Goal: Information Seeking & Learning: Find specific fact

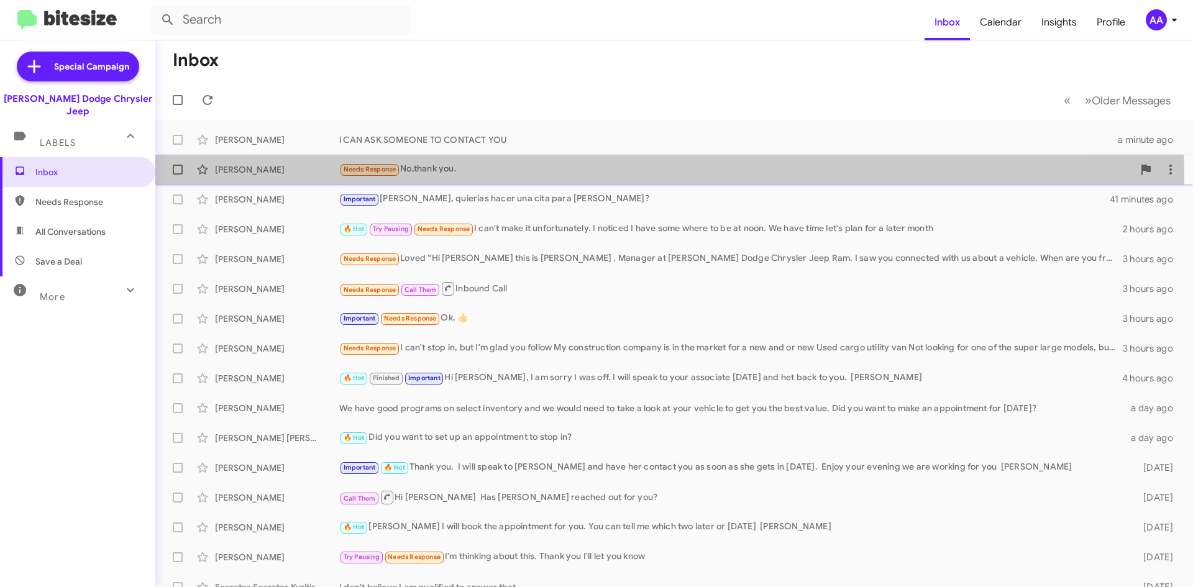
click at [584, 178] on div "[PERSON_NAME] Needs Response No,thank you. 10 minutes ago" at bounding box center [674, 169] width 1018 height 25
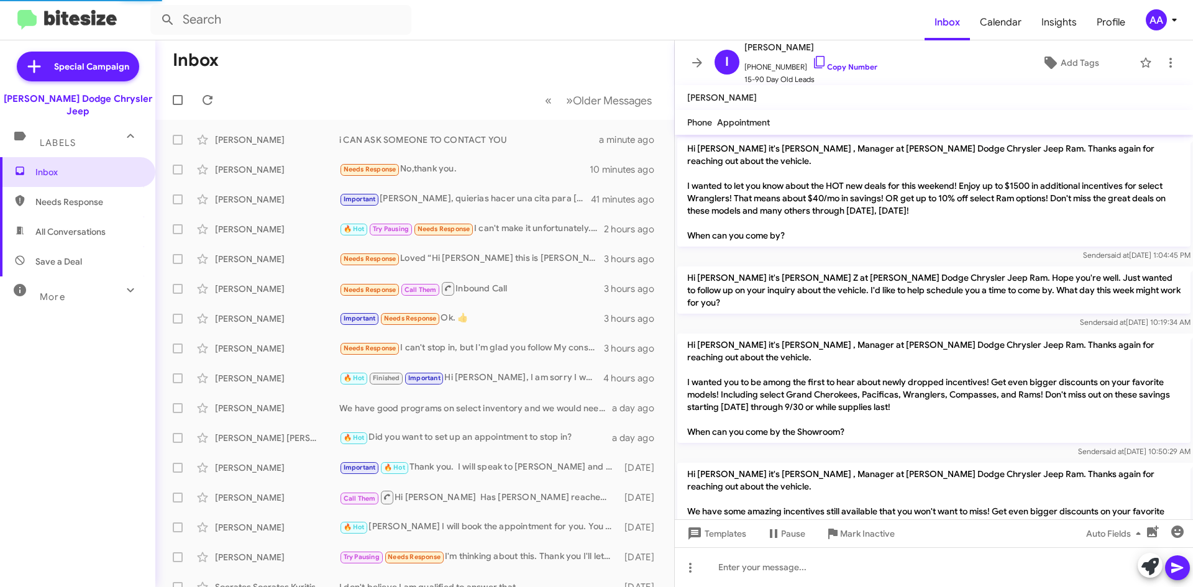
scroll to position [149, 0]
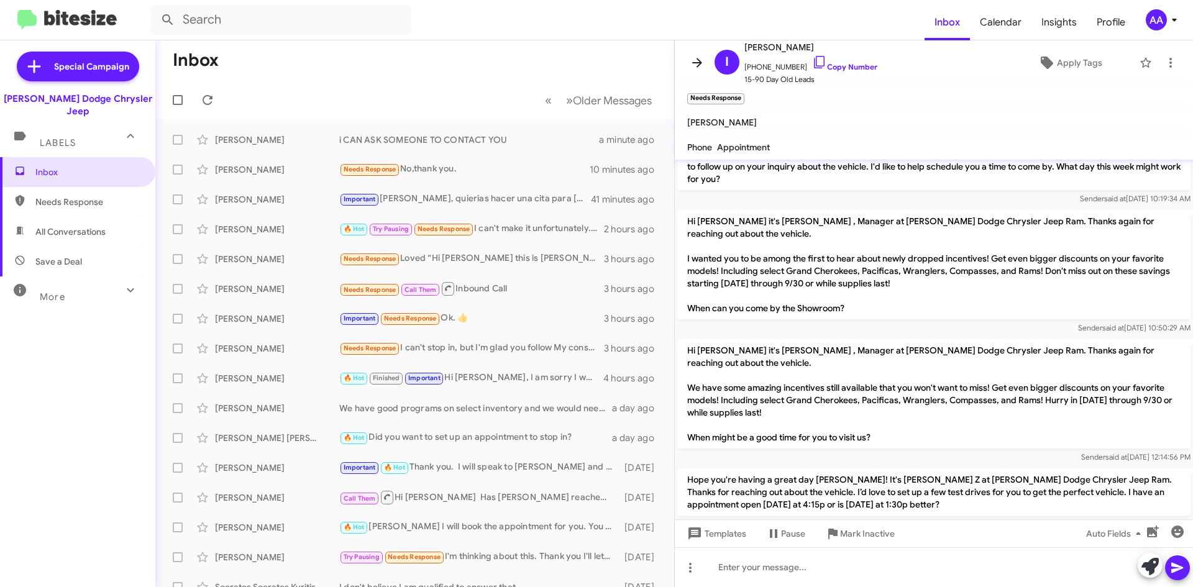
click at [687, 62] on span at bounding box center [697, 62] width 25 height 15
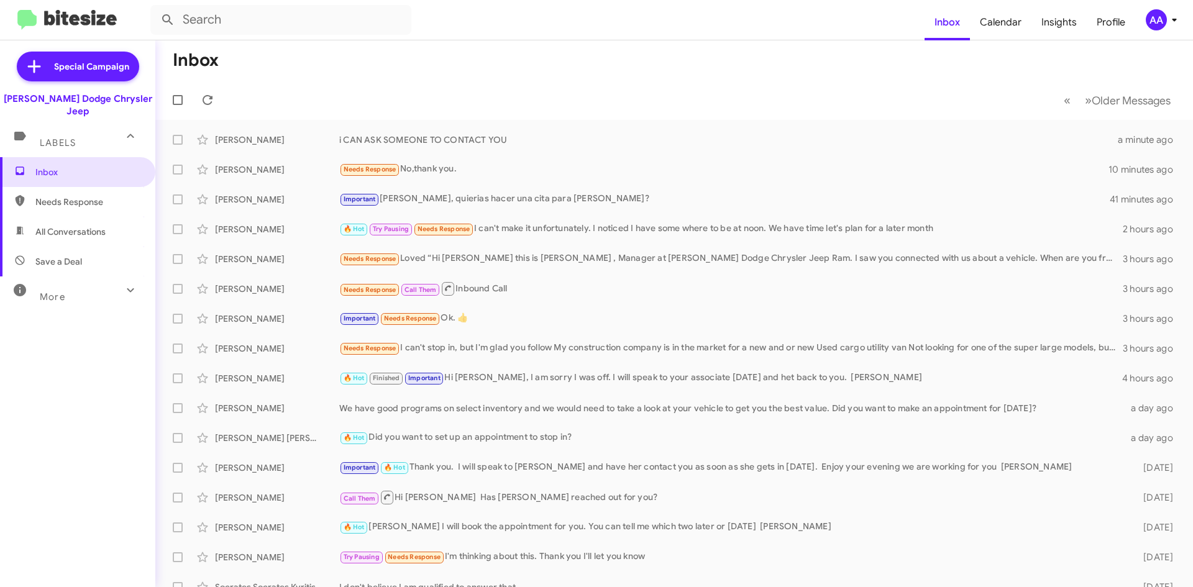
click at [75, 226] on span "All Conversations" at bounding box center [70, 232] width 70 height 12
type input "in:all-conversations"
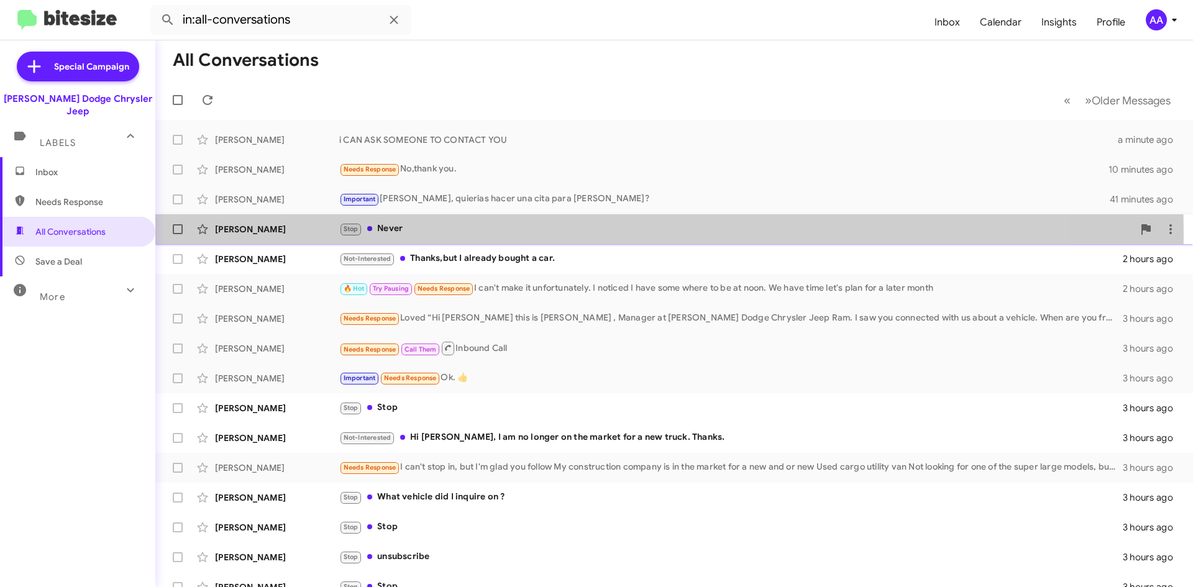
click at [495, 233] on div "Stop Never" at bounding box center [736, 229] width 794 height 14
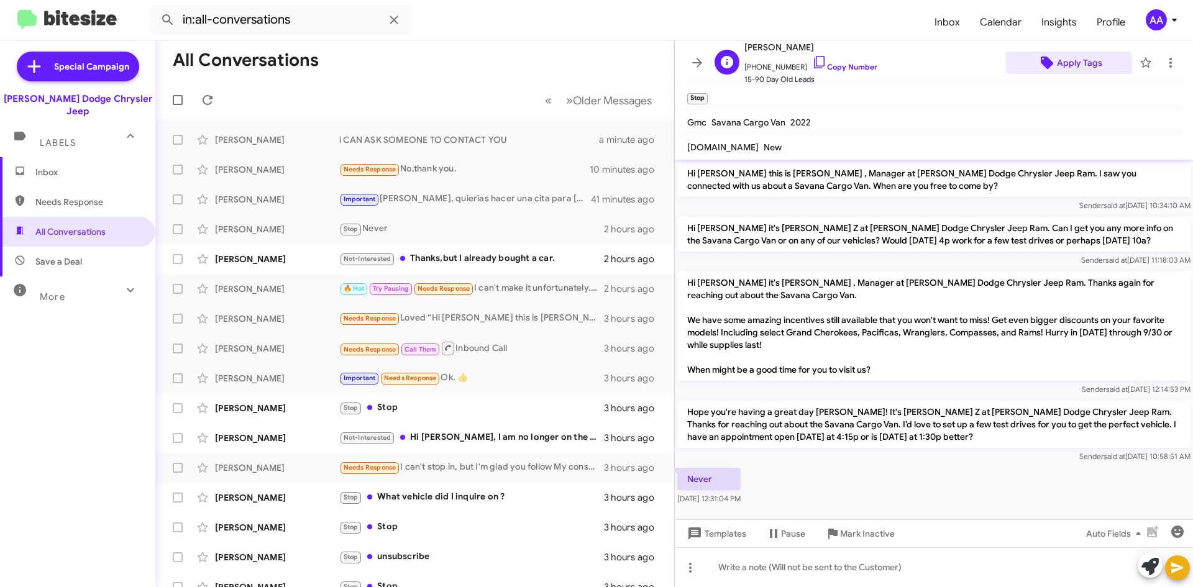
click at [1059, 65] on span "Apply Tags" at bounding box center [1079, 63] width 45 height 22
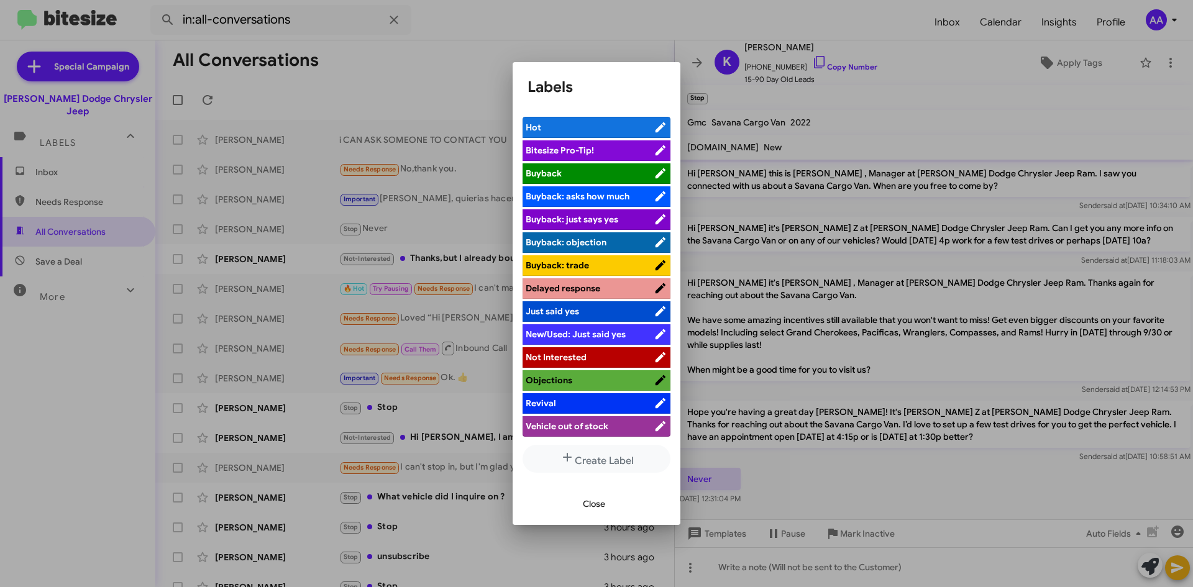
click at [572, 359] on span "Not Interested" at bounding box center [556, 357] width 61 height 11
click at [598, 503] on span "Close" at bounding box center [594, 504] width 22 height 22
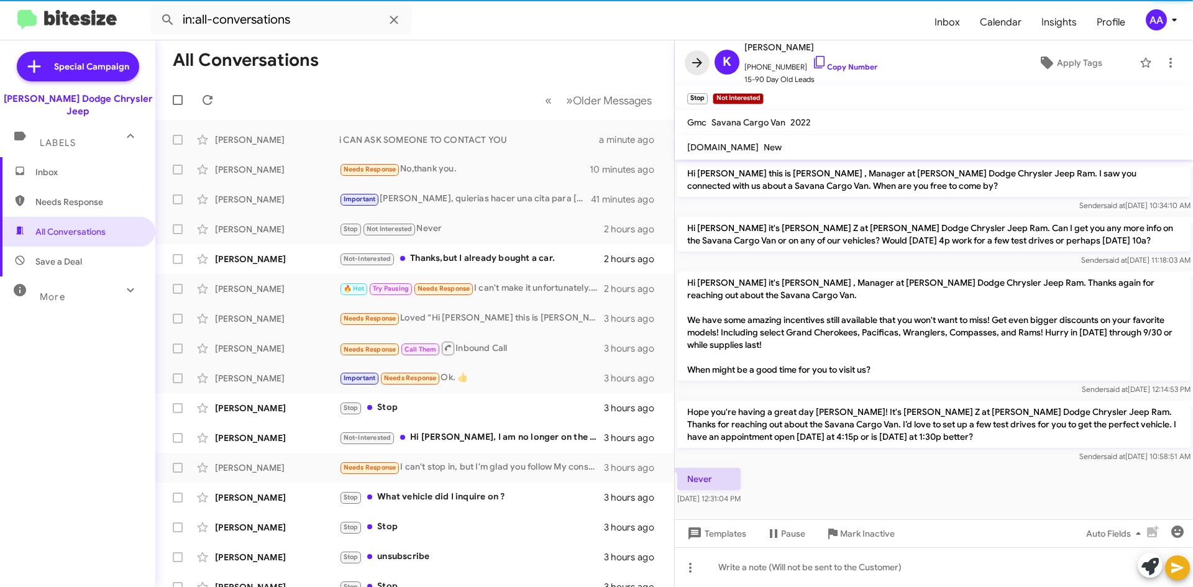
click at [691, 60] on icon at bounding box center [697, 62] width 15 height 15
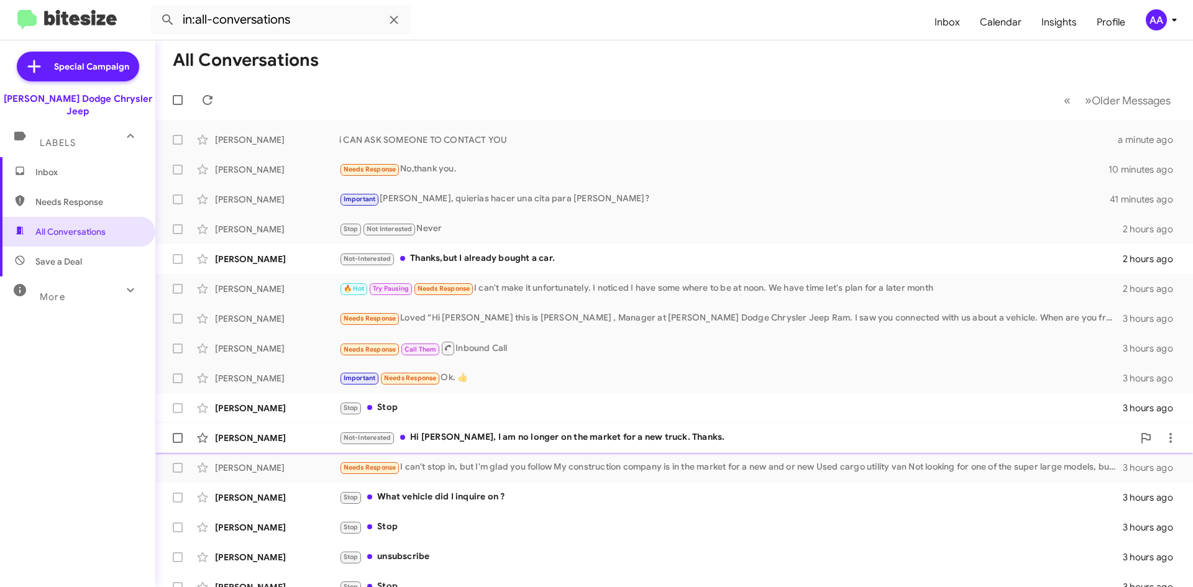
click at [538, 434] on div "Not-Interested Hi [PERSON_NAME], I am no longer on the market for a new truck. …" at bounding box center [736, 438] width 794 height 14
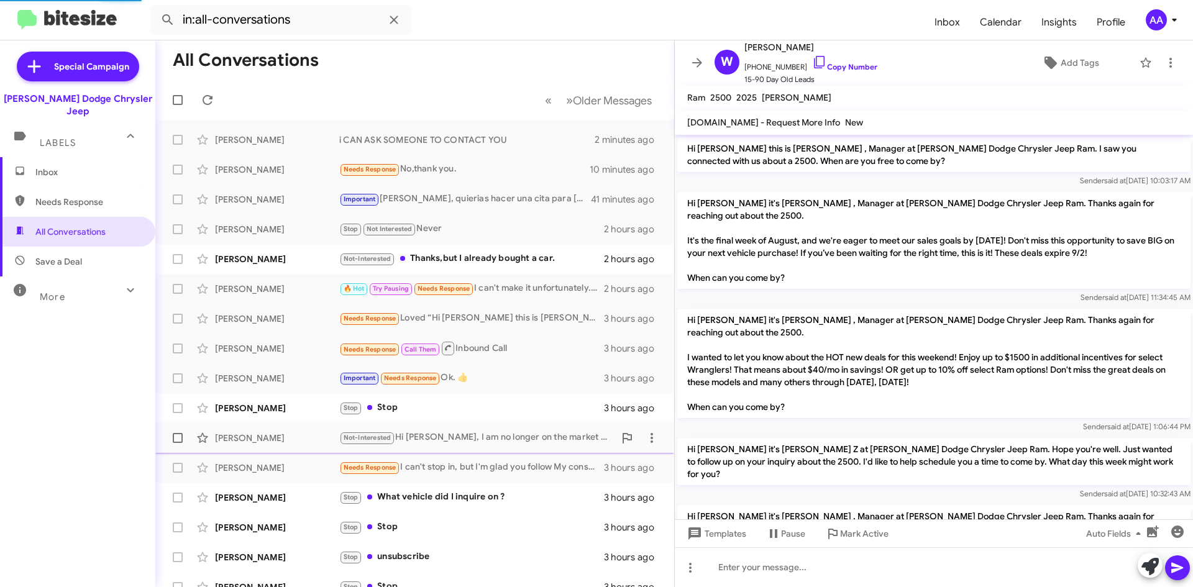
scroll to position [460, 0]
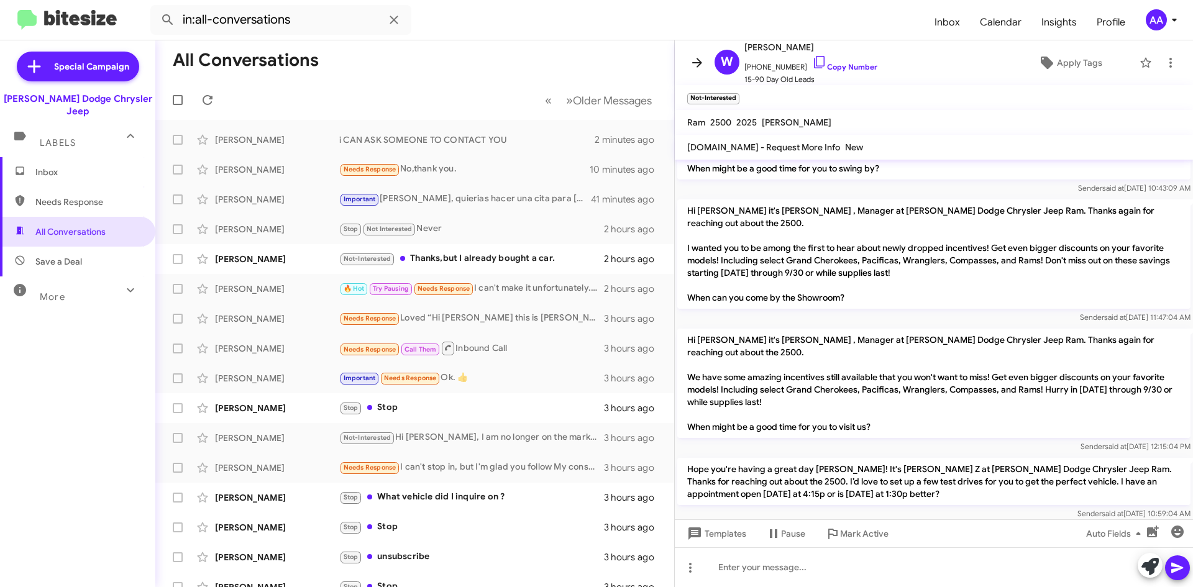
click at [702, 58] on icon at bounding box center [697, 62] width 15 height 15
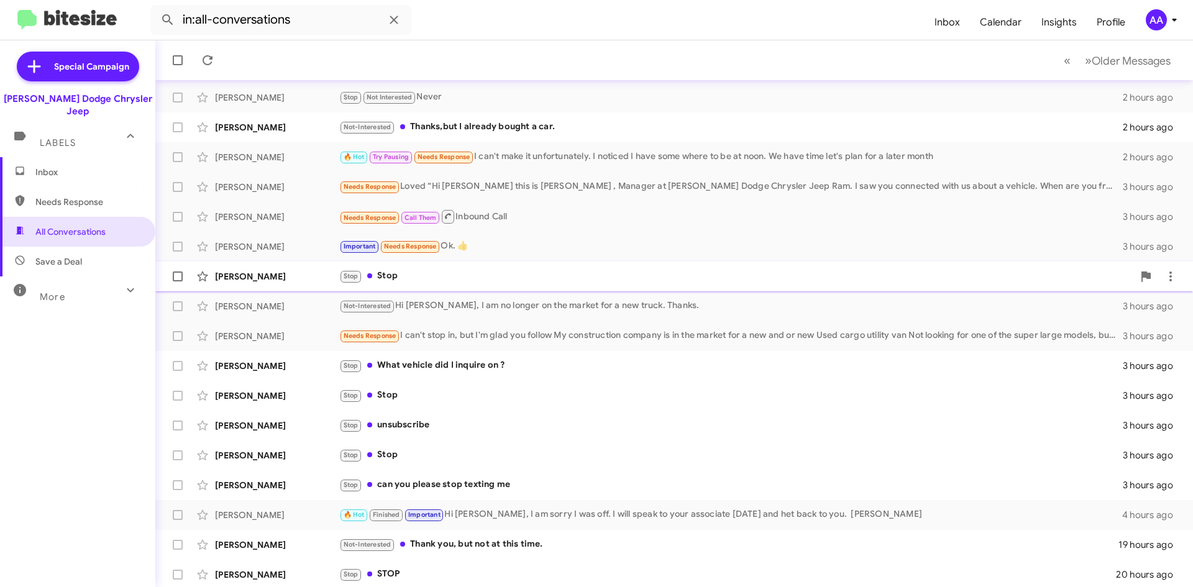
scroll to position [134, 0]
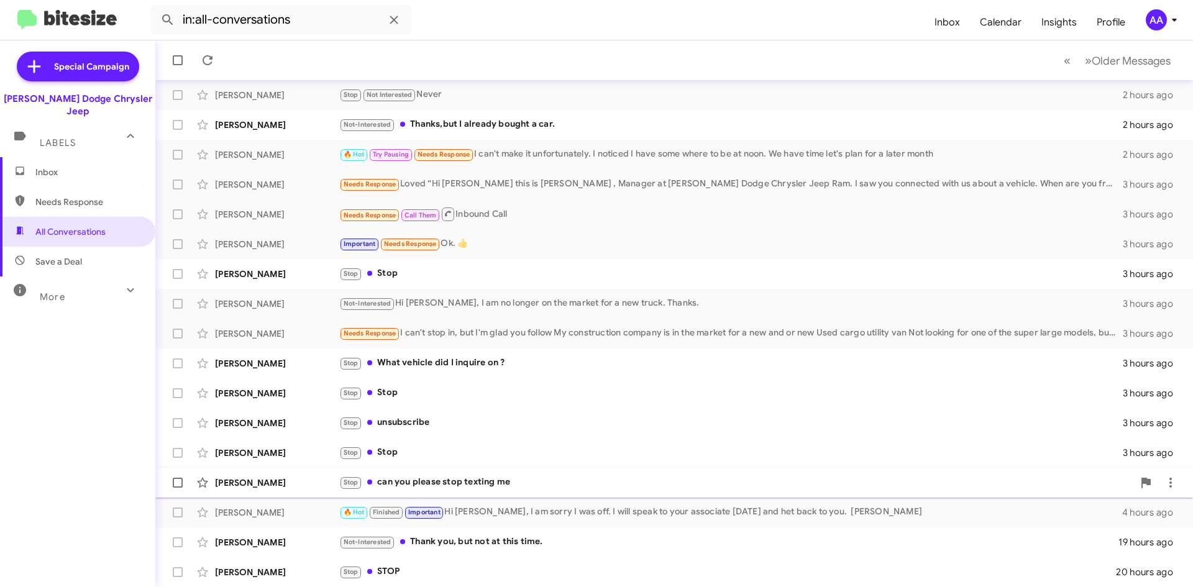
click at [506, 478] on div "Stop can you please stop texting me" at bounding box center [736, 483] width 794 height 14
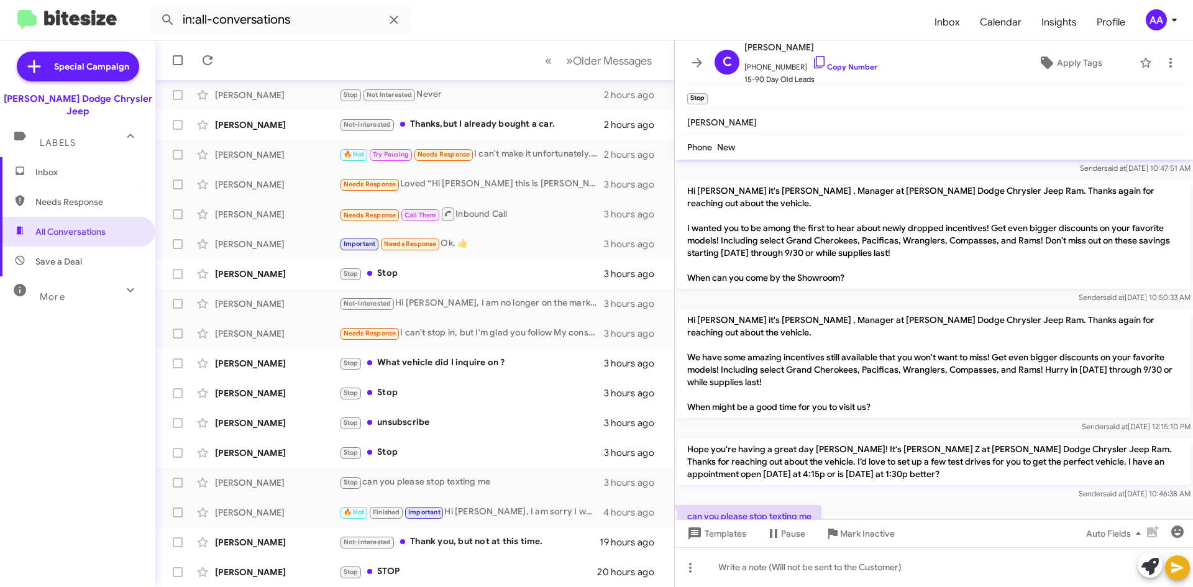
scroll to position [351, 0]
click at [1164, 59] on icon at bounding box center [1171, 62] width 15 height 15
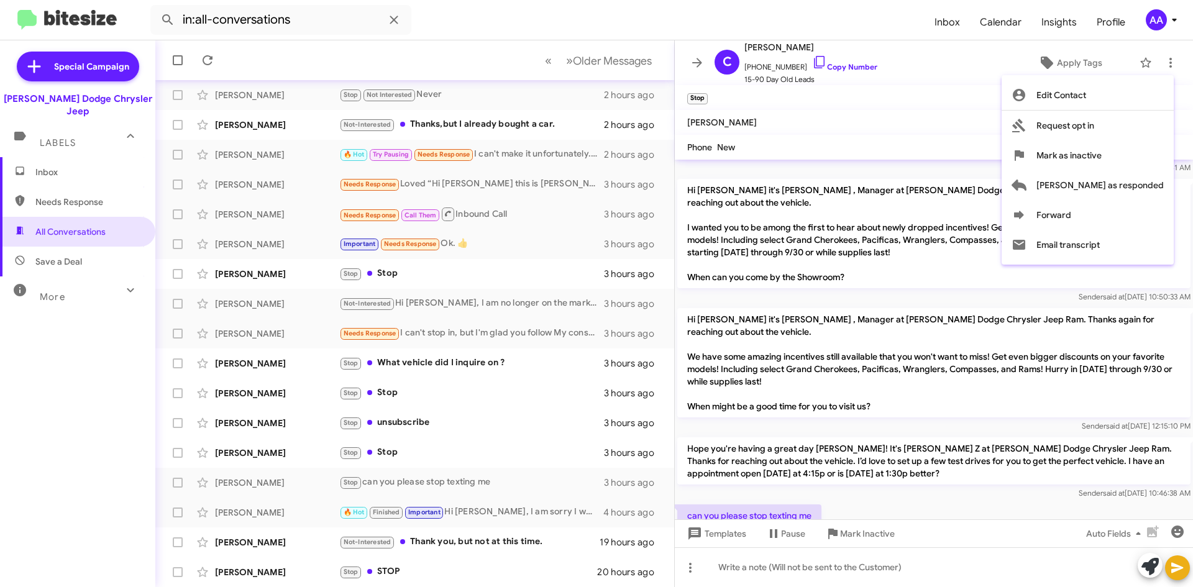
click at [986, 83] on div at bounding box center [596, 293] width 1193 height 587
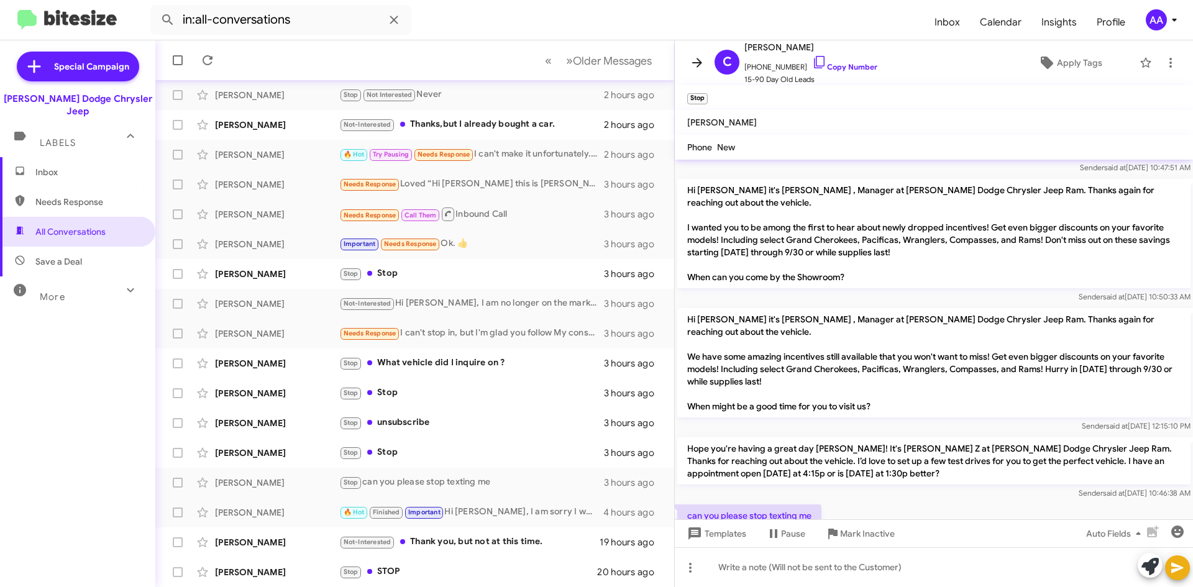
click at [696, 63] on icon at bounding box center [697, 62] width 10 height 9
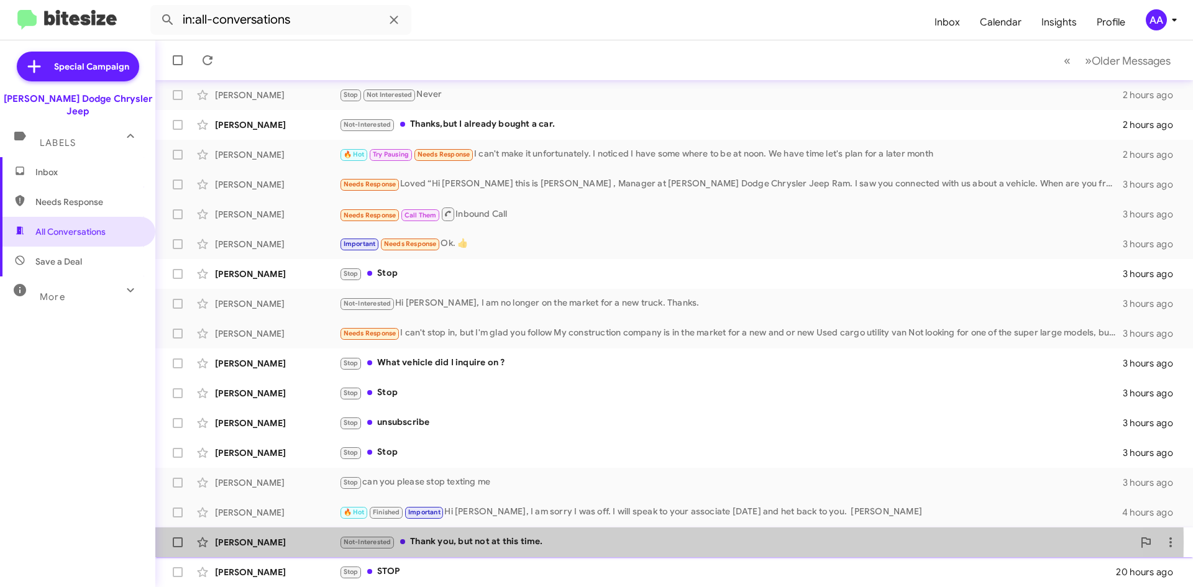
click at [532, 543] on div "Not-Interested Thank you, but not at this time." at bounding box center [736, 542] width 794 height 14
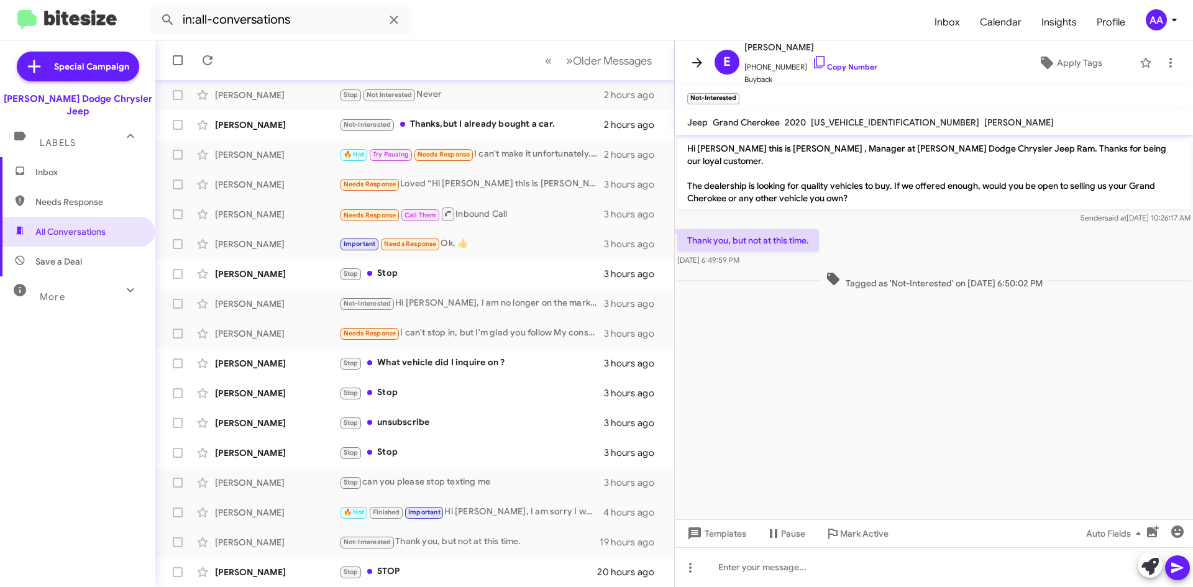
click at [705, 67] on span at bounding box center [697, 62] width 25 height 15
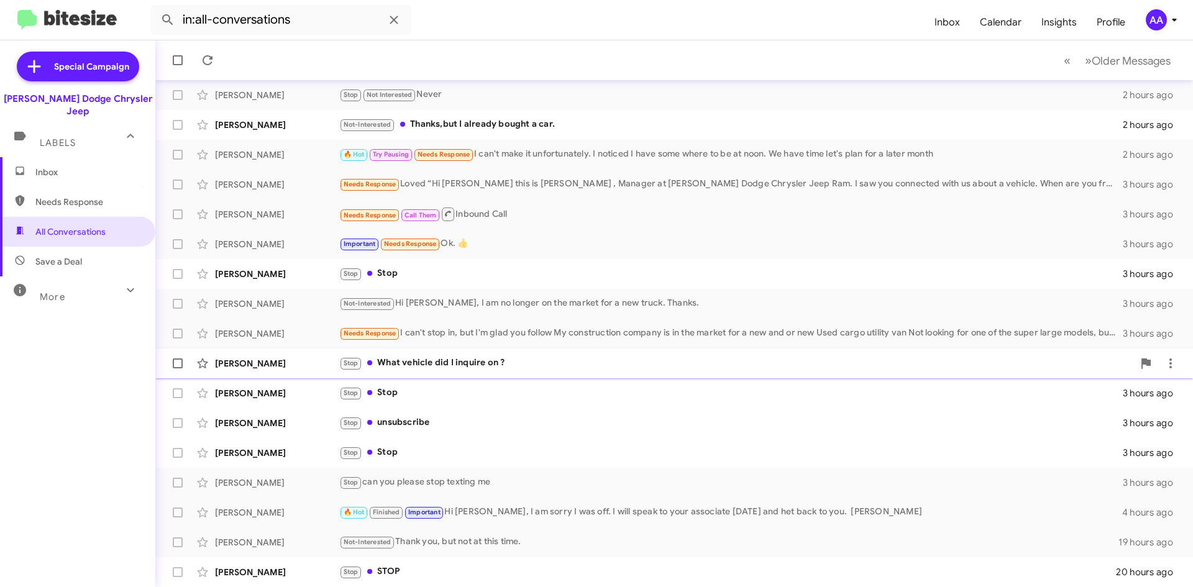
click at [465, 363] on div "Stop What vehicle did I inquire on ?" at bounding box center [736, 363] width 794 height 14
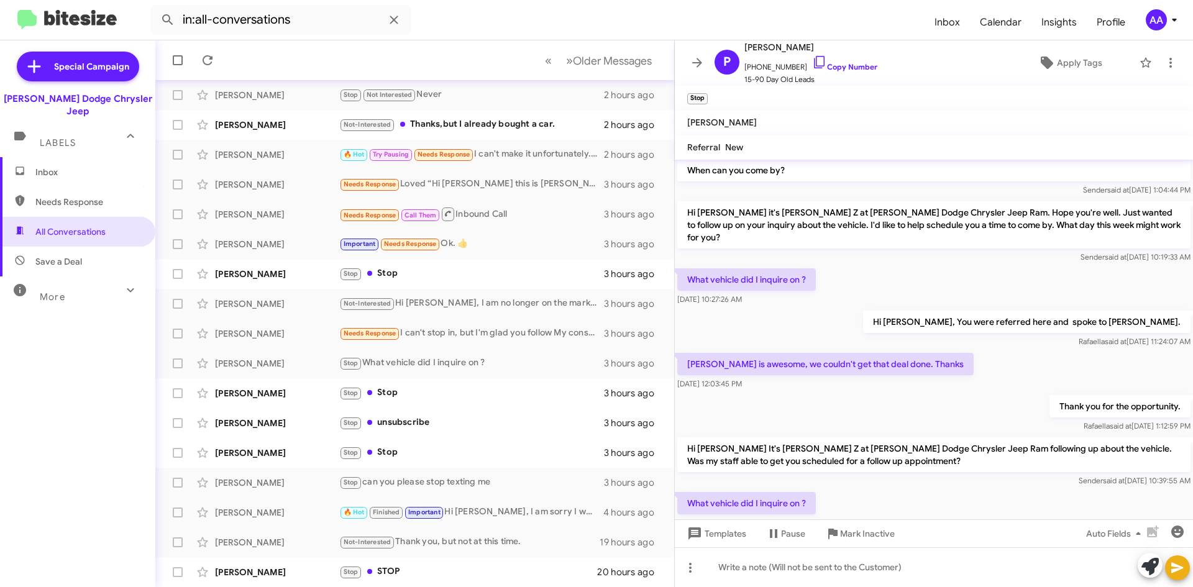
scroll to position [129, 0]
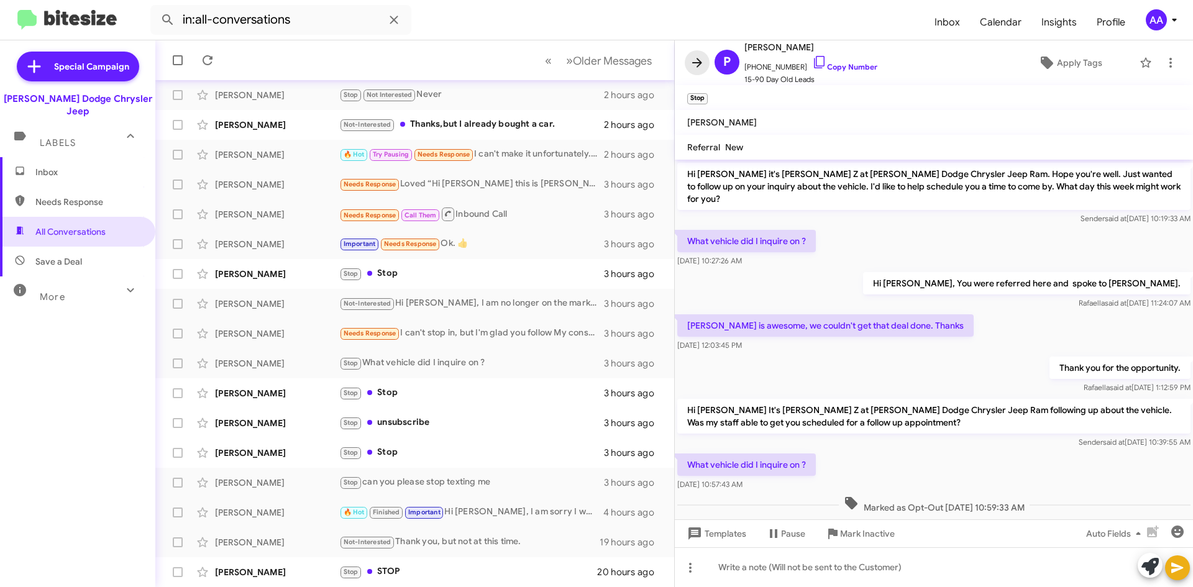
click at [704, 62] on icon at bounding box center [697, 62] width 15 height 15
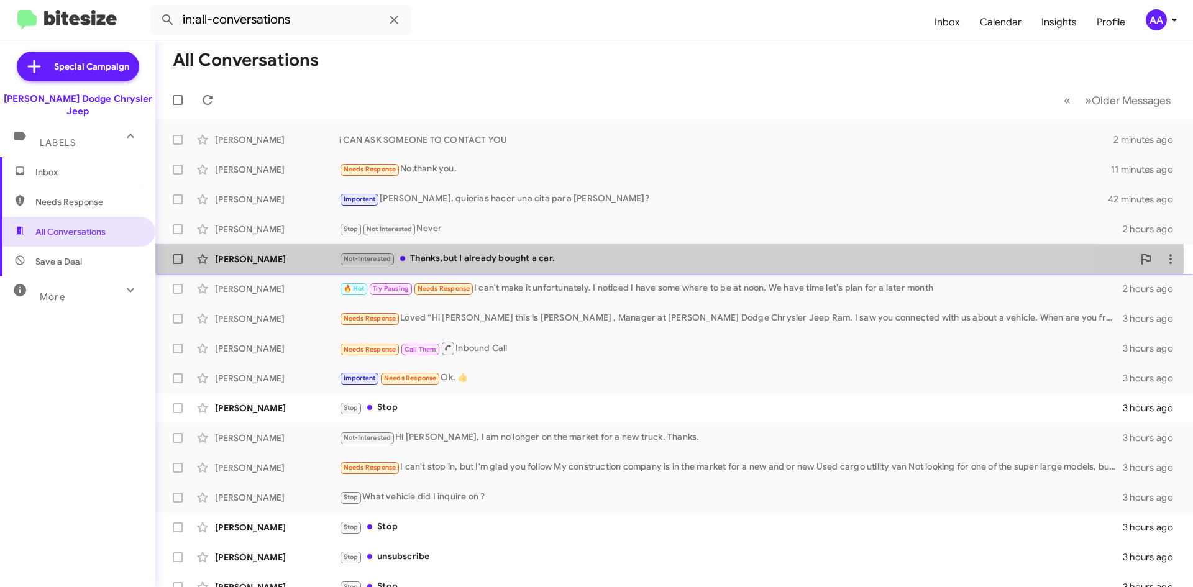
click at [508, 260] on div "Not-Interested Thanks,but I already bought a car." at bounding box center [736, 259] width 794 height 14
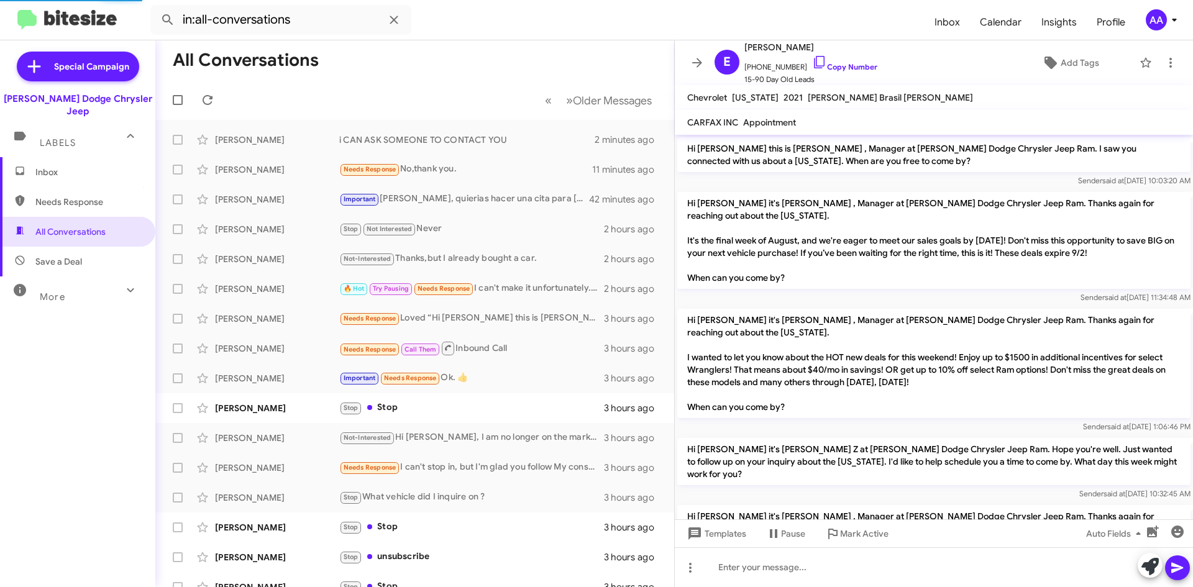
scroll to position [390, 0]
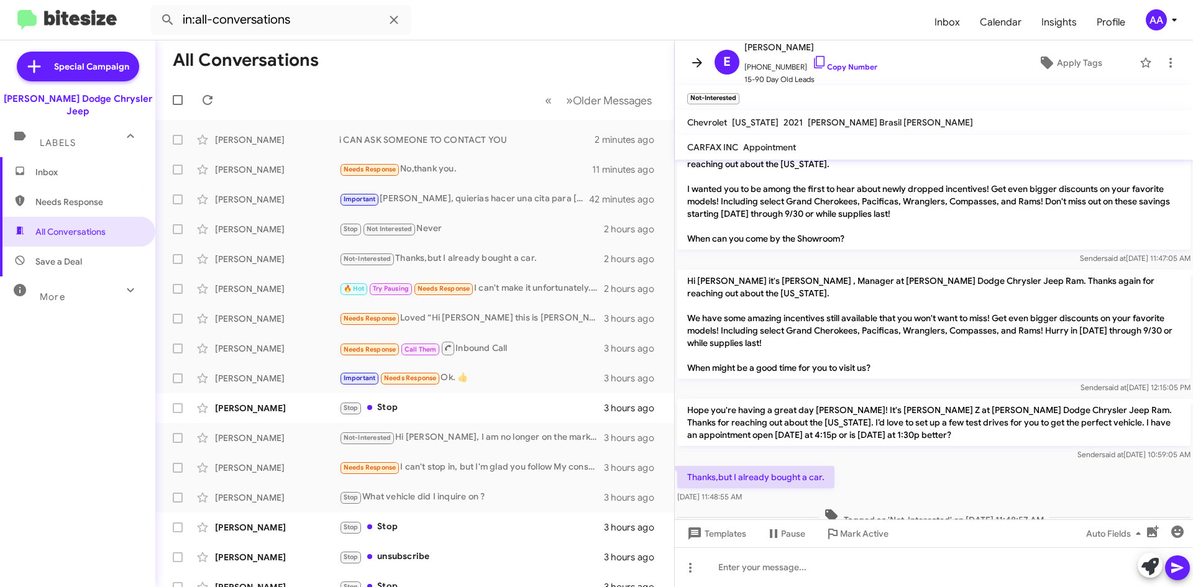
click at [702, 66] on icon at bounding box center [697, 62] width 15 height 15
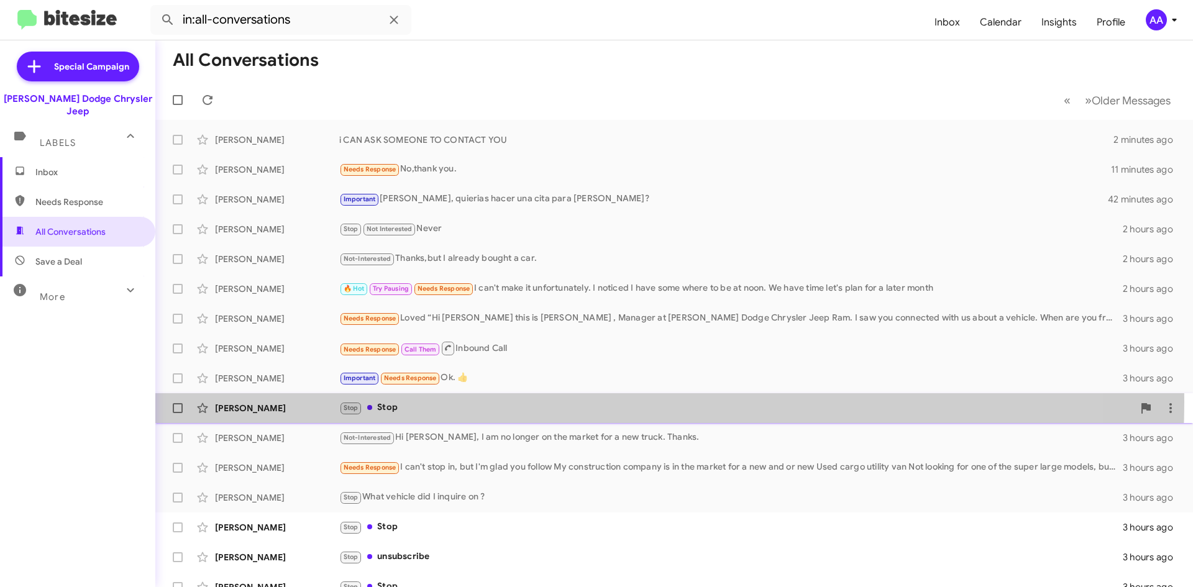
click at [512, 402] on div "Stop Stop" at bounding box center [736, 408] width 794 height 14
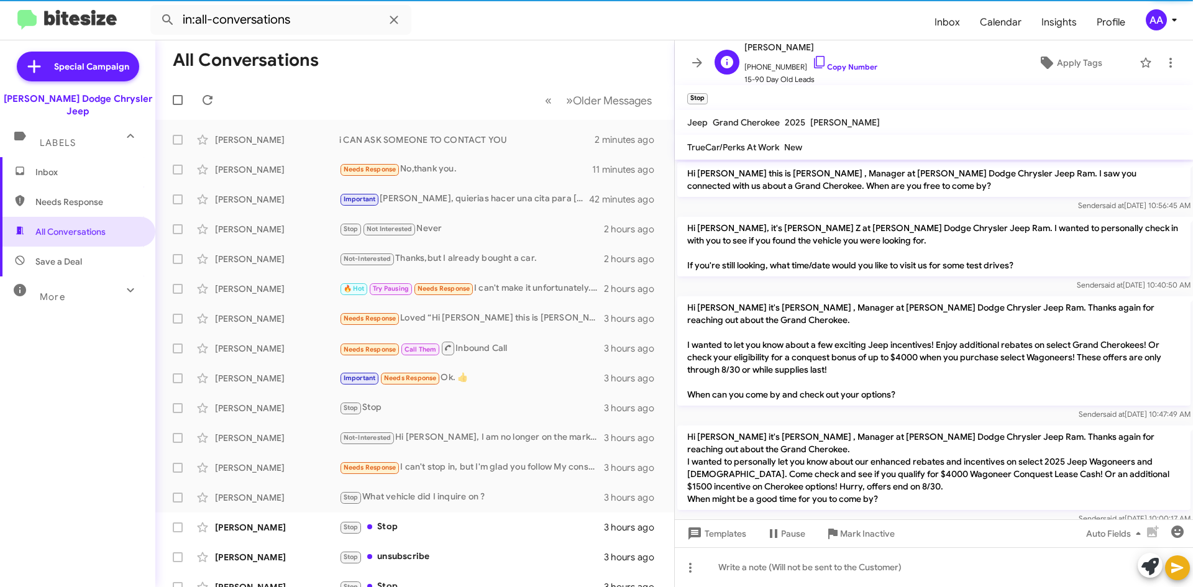
scroll to position [972, 0]
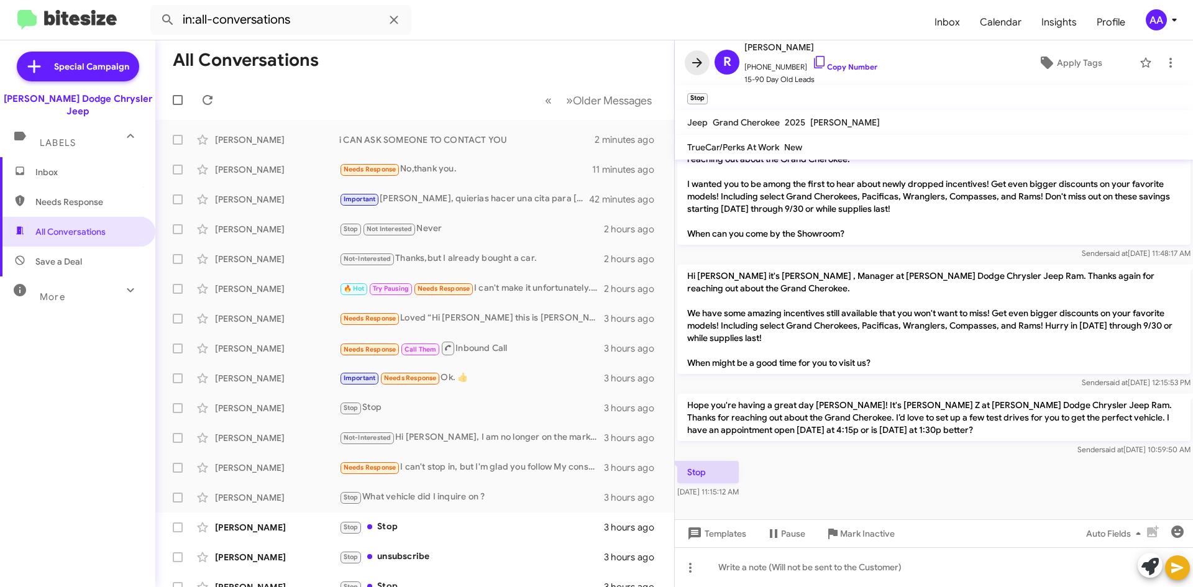
click at [701, 55] on button at bounding box center [697, 62] width 25 height 25
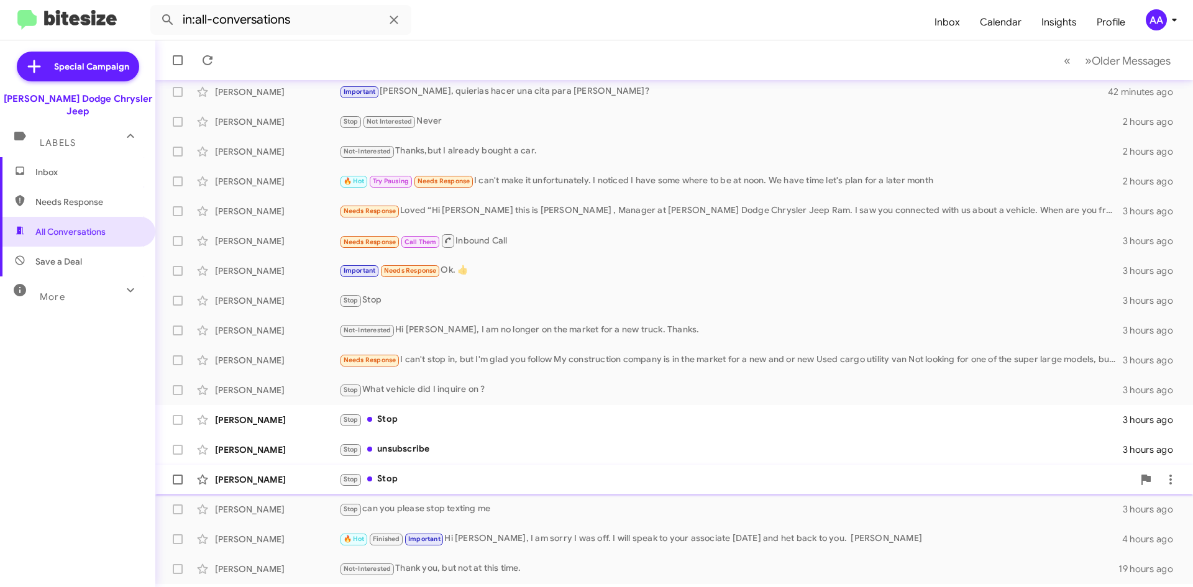
scroll to position [134, 0]
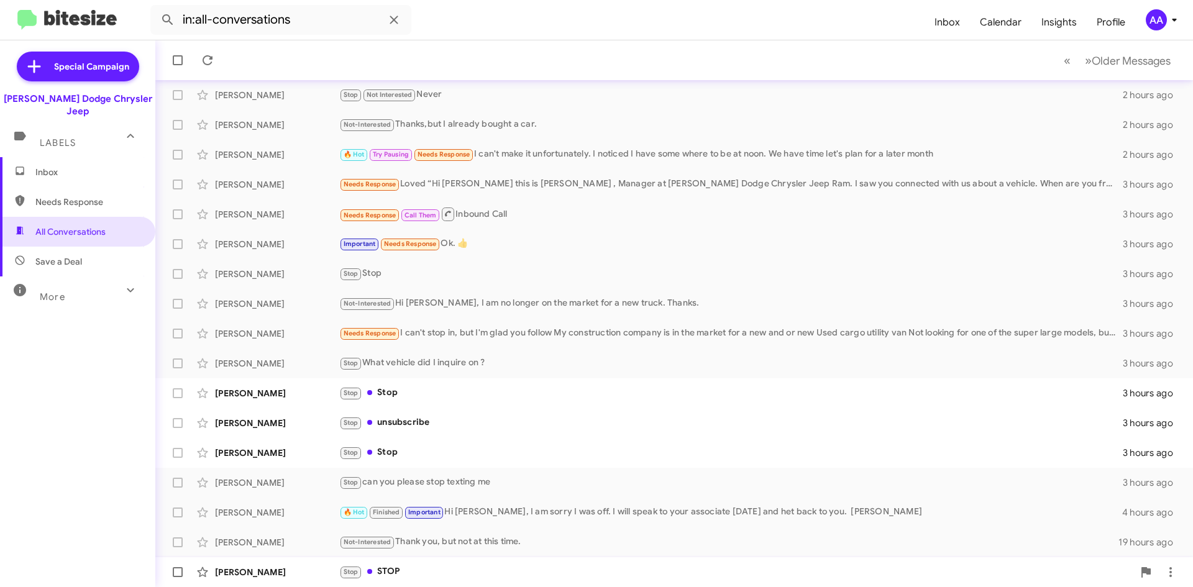
click at [428, 571] on div "Stop STOP" at bounding box center [736, 572] width 794 height 14
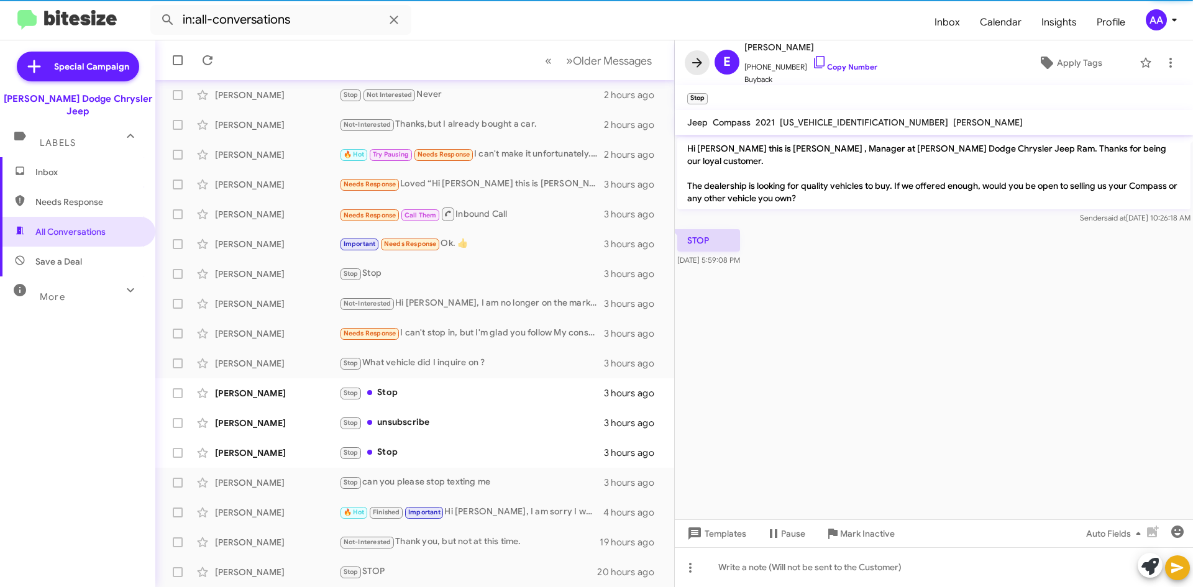
click at [689, 58] on span at bounding box center [697, 62] width 25 height 15
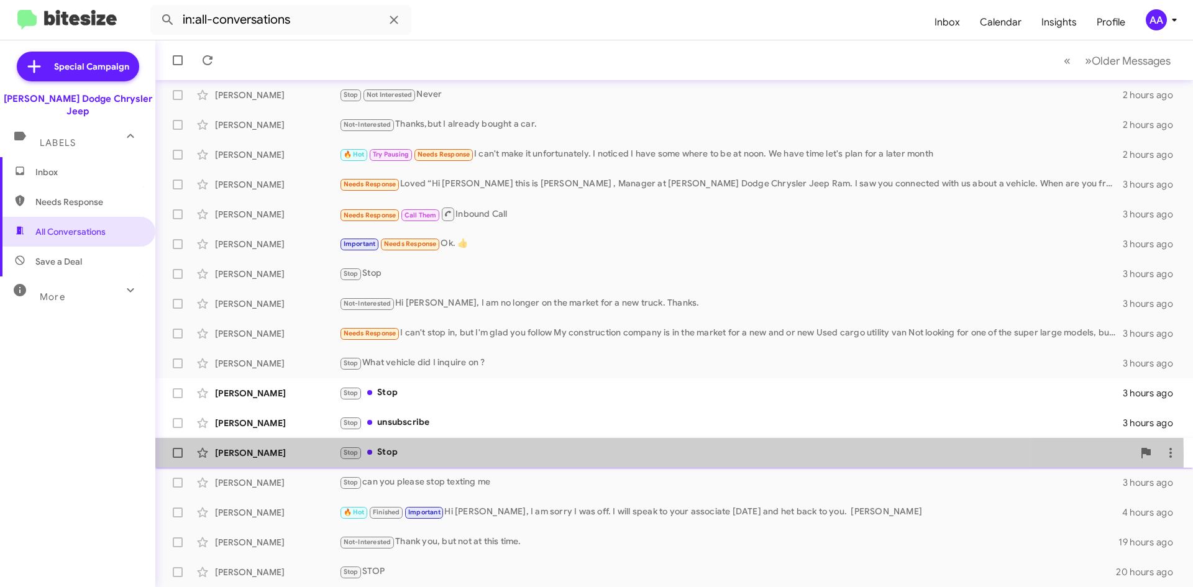
click at [476, 457] on div "Stop Stop" at bounding box center [736, 453] width 794 height 14
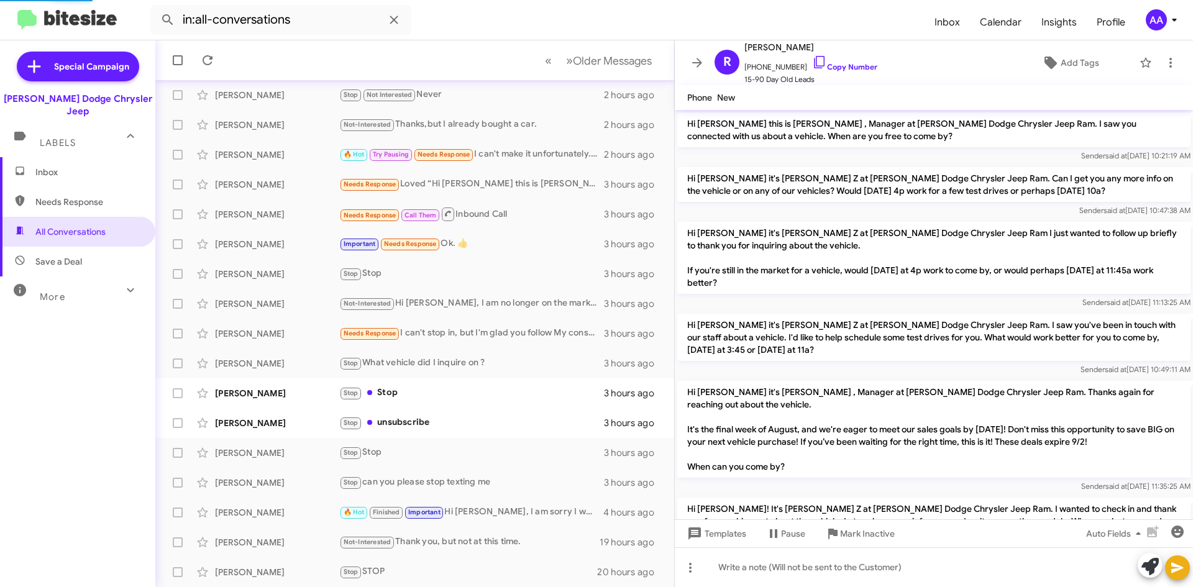
scroll to position [462, 0]
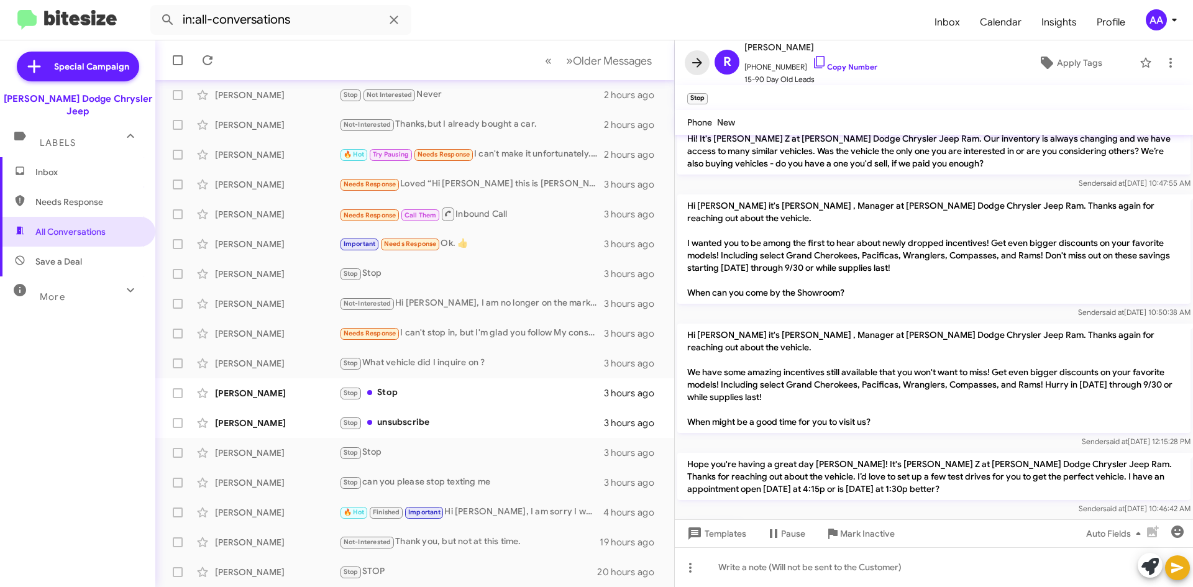
click at [705, 63] on span at bounding box center [697, 62] width 25 height 15
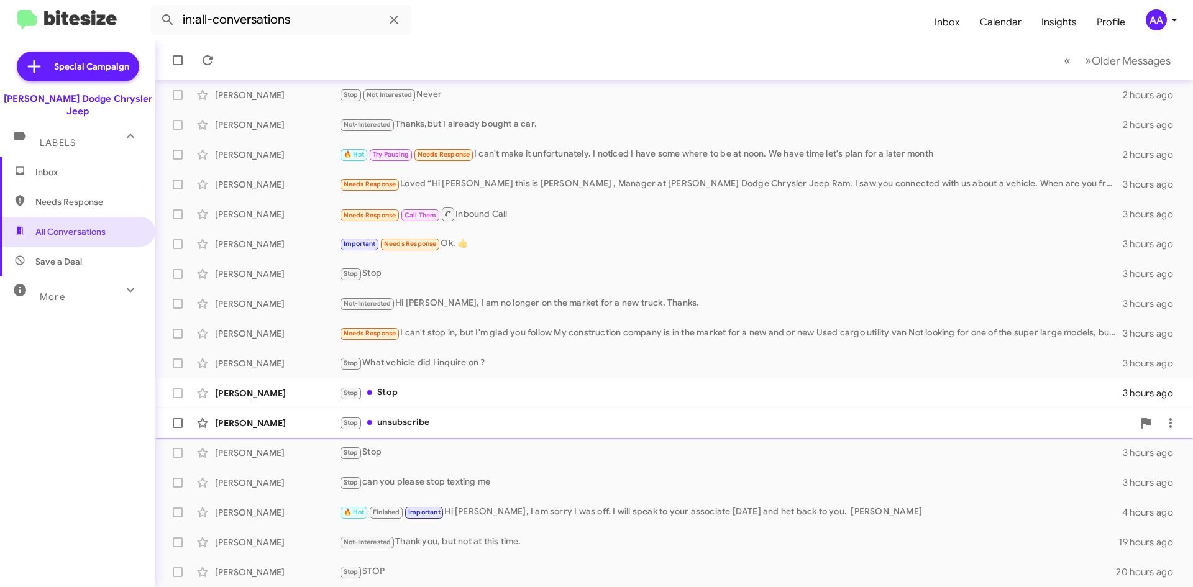
click at [439, 413] on div "[PERSON_NAME] Stop unsubscribe 3 hours ago" at bounding box center [674, 423] width 1018 height 25
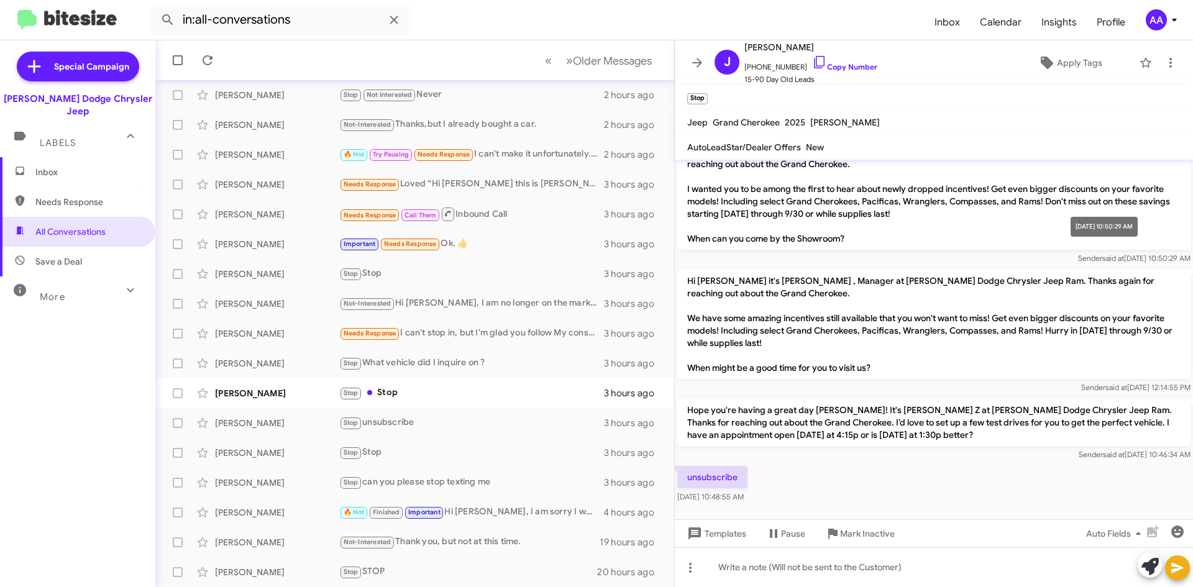
scroll to position [269, 0]
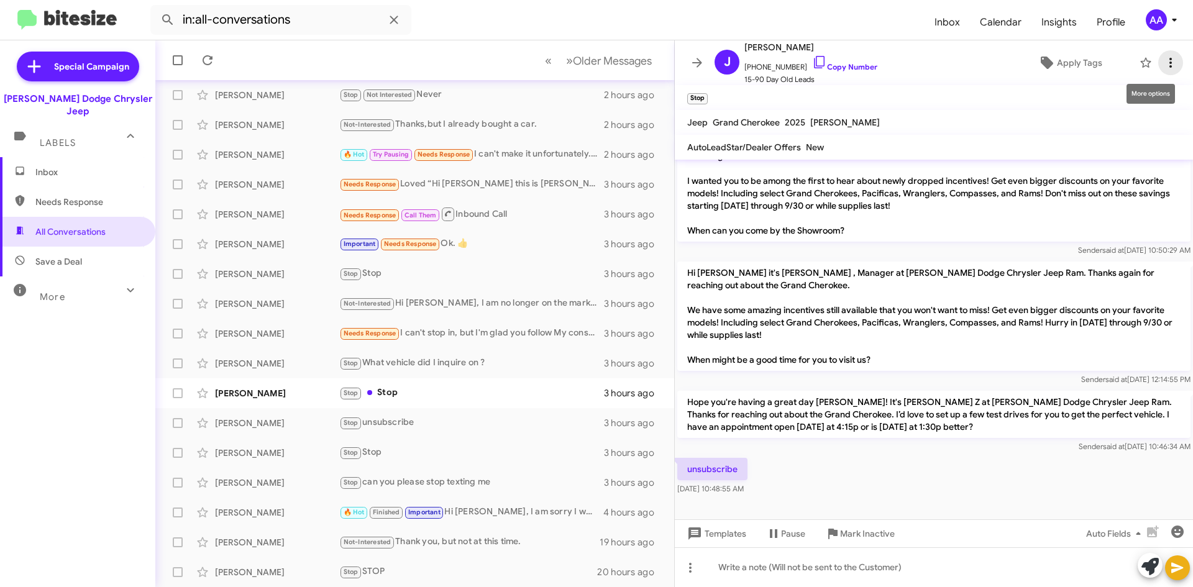
click at [1164, 62] on icon at bounding box center [1171, 62] width 15 height 15
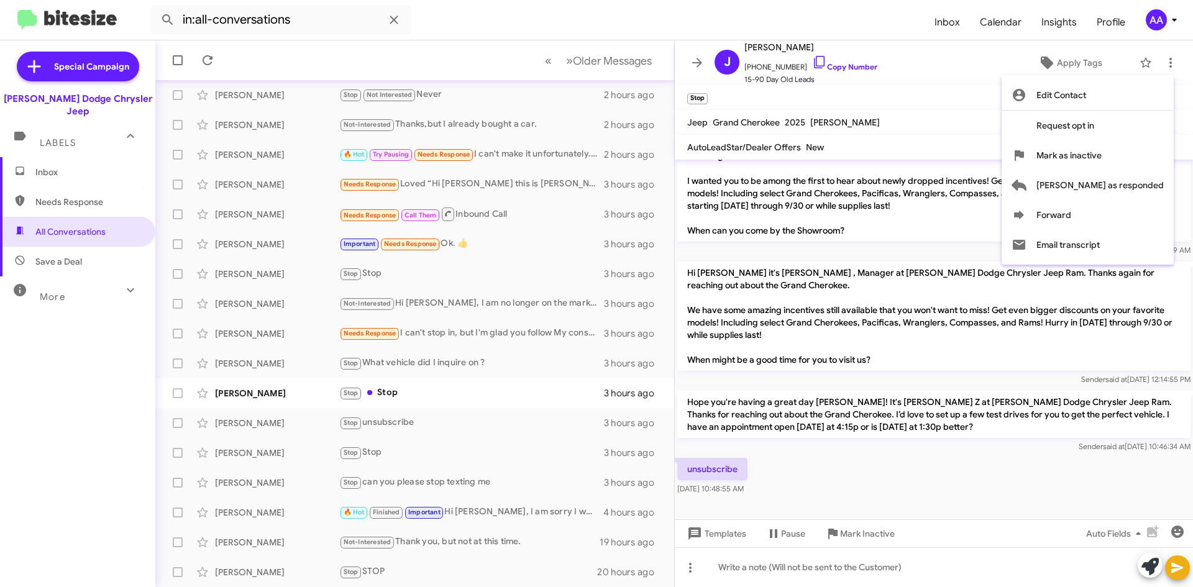
click at [847, 21] on div at bounding box center [596, 293] width 1193 height 587
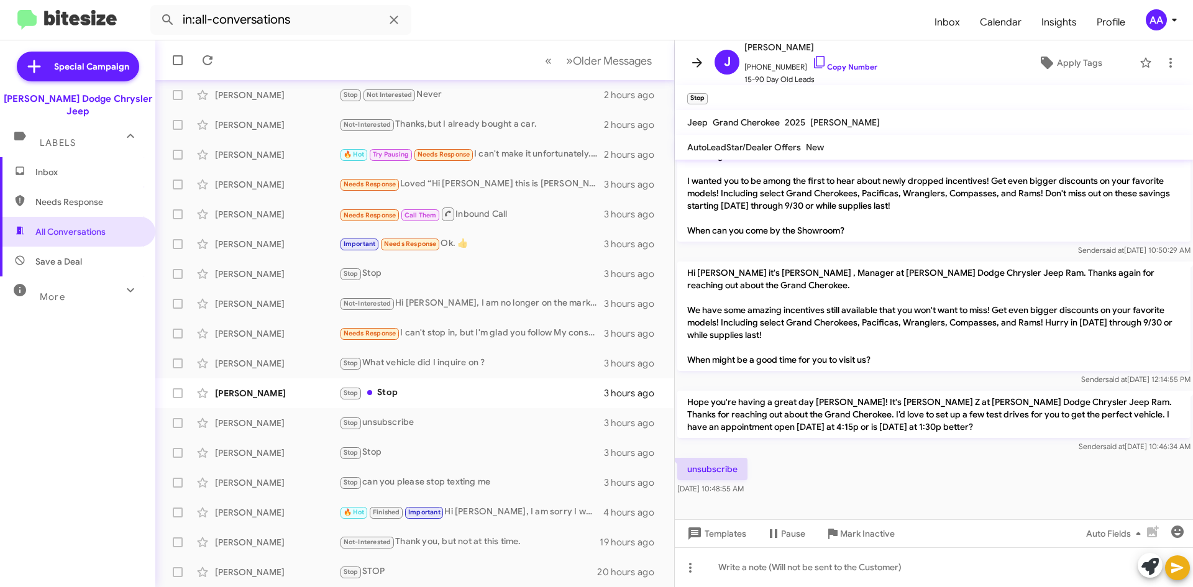
click at [694, 55] on button at bounding box center [697, 62] width 25 height 25
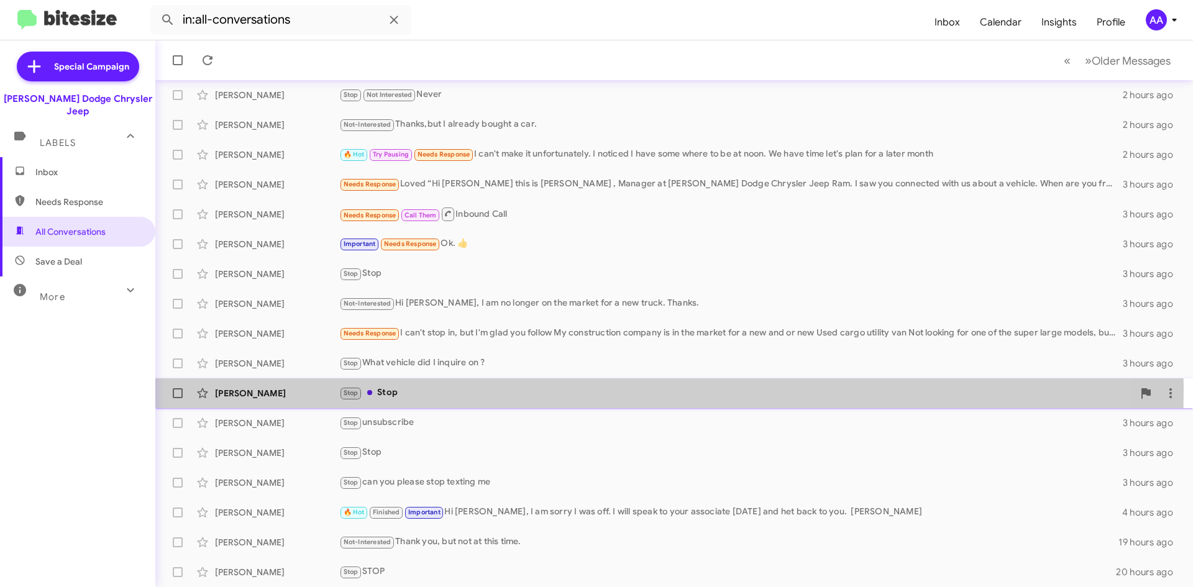
click at [447, 390] on div "Stop Stop" at bounding box center [736, 393] width 794 height 14
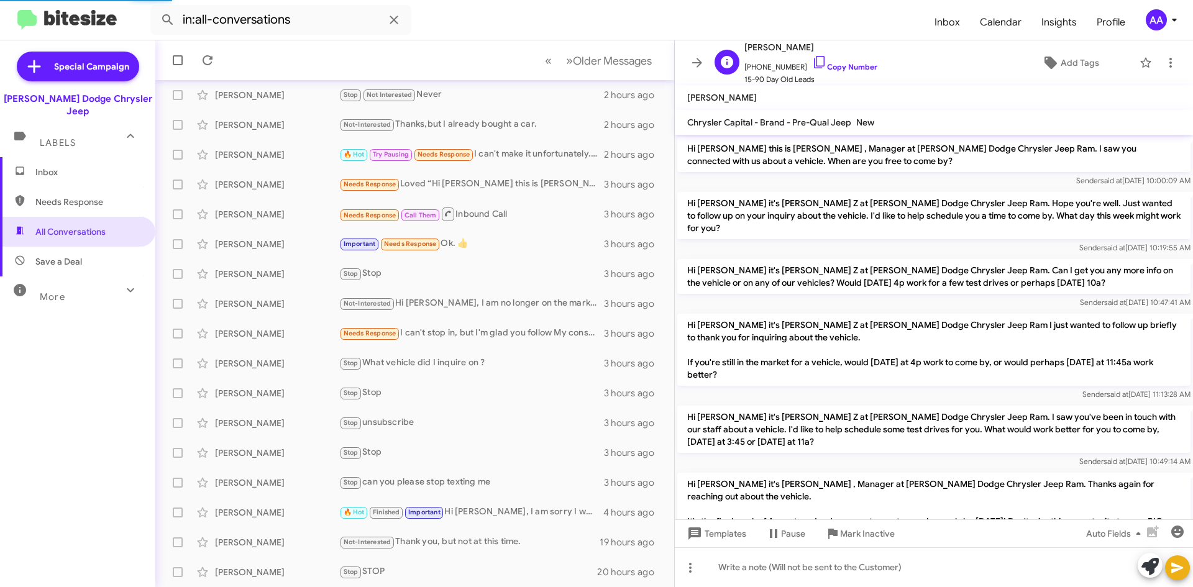
scroll to position [558, 0]
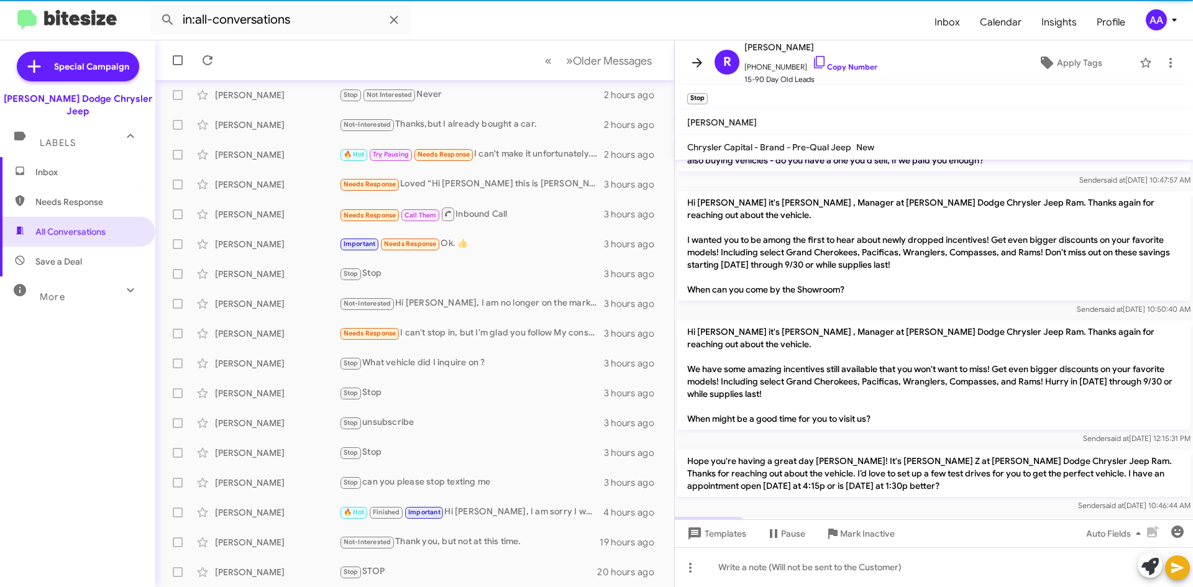
click at [693, 57] on icon at bounding box center [697, 62] width 15 height 15
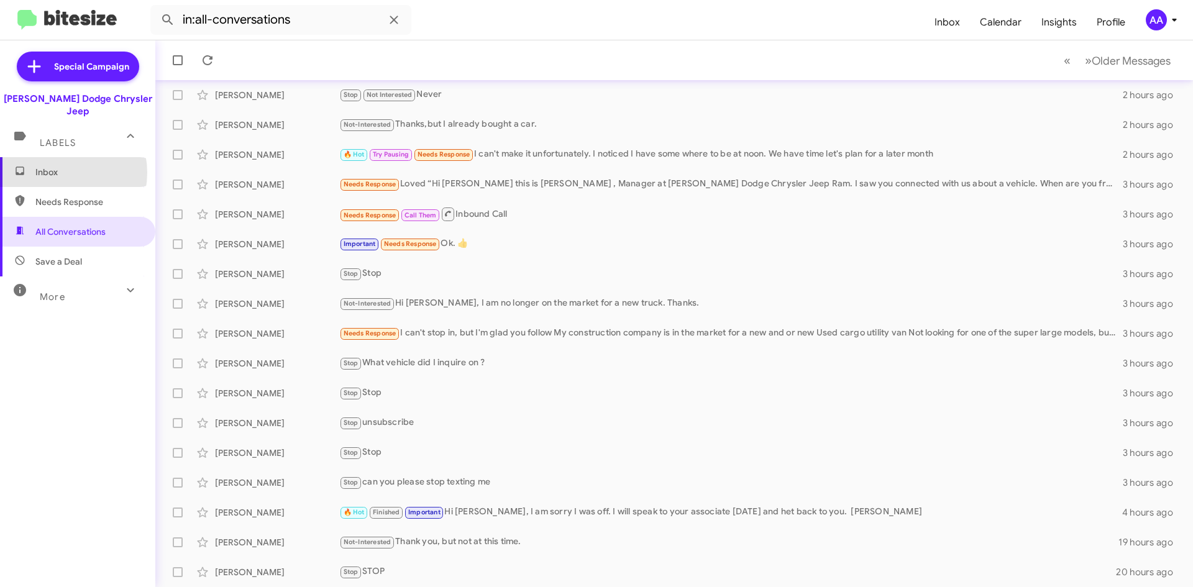
click at [57, 166] on span "Inbox" at bounding box center [88, 172] width 106 height 12
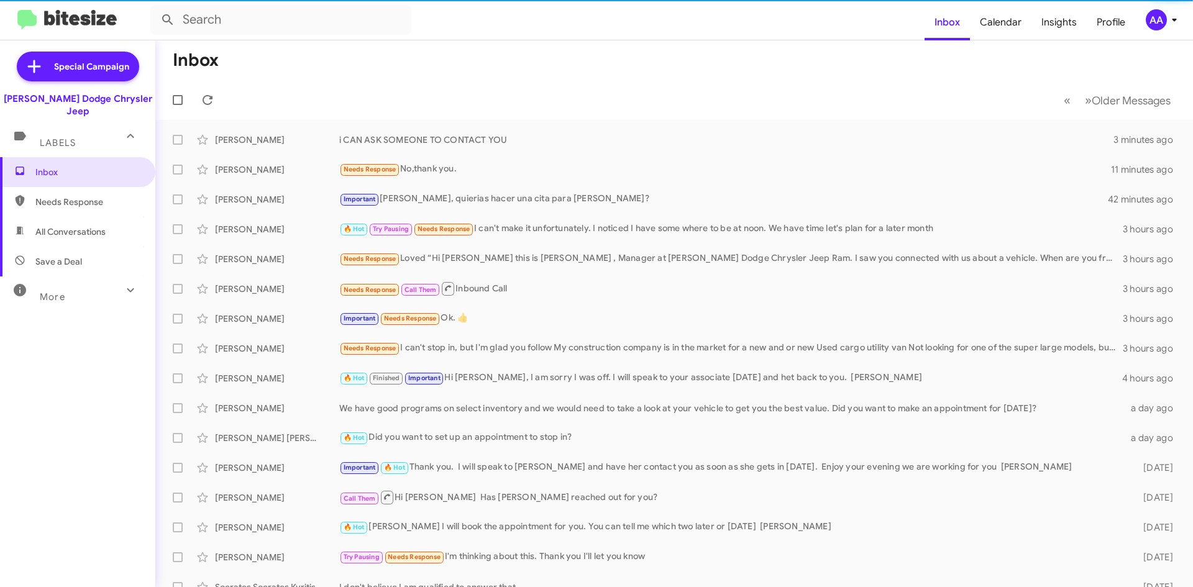
click at [48, 196] on span "Needs Response" at bounding box center [88, 202] width 106 height 12
type input "in:needs-response"
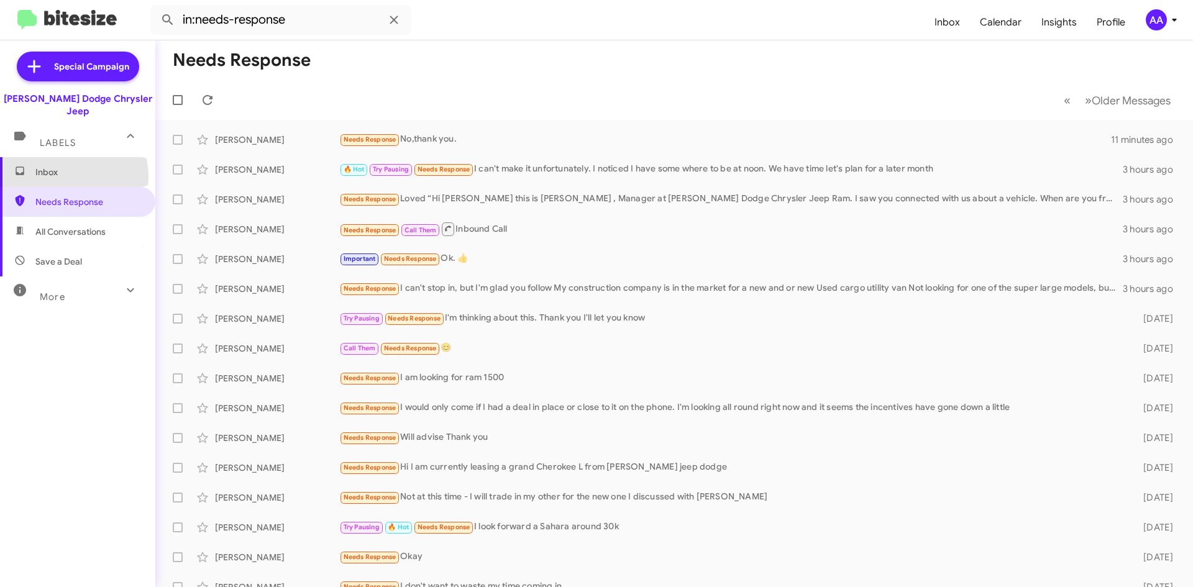
click at [58, 166] on span "Inbox" at bounding box center [88, 172] width 106 height 12
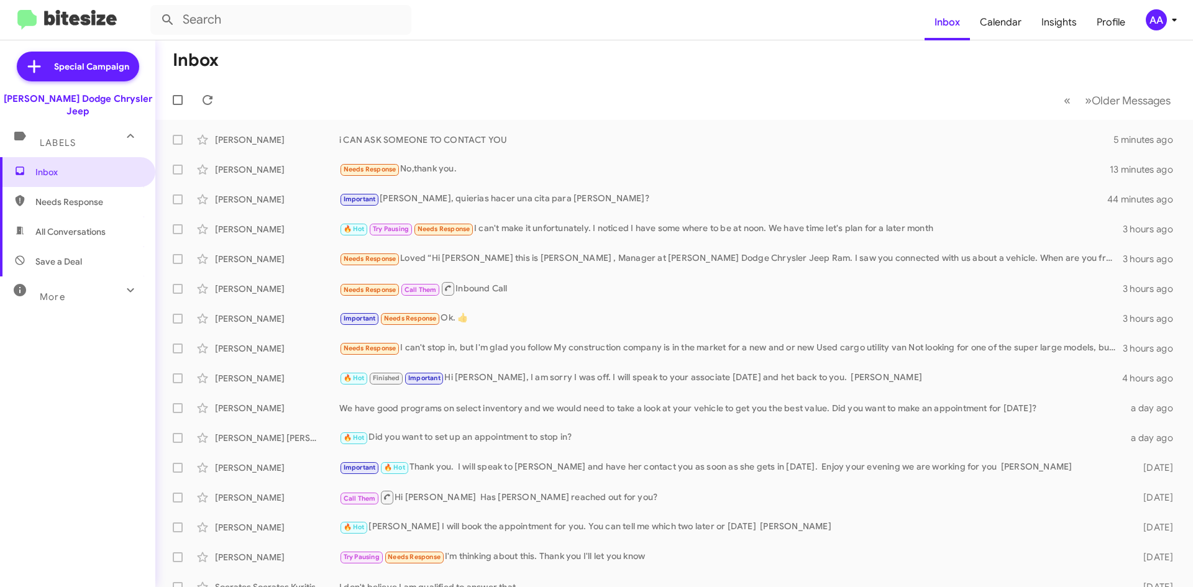
click at [63, 226] on span "All Conversations" at bounding box center [77, 232] width 155 height 30
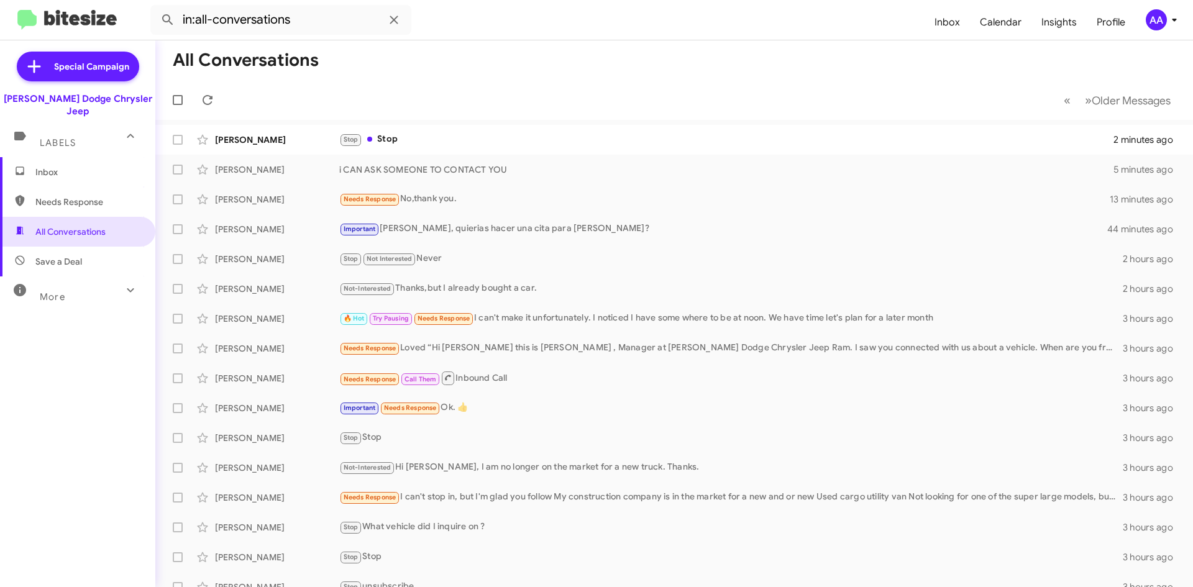
click at [582, 148] on div "Edward Smith Stop Stop 2 minutes ago" at bounding box center [674, 139] width 1018 height 25
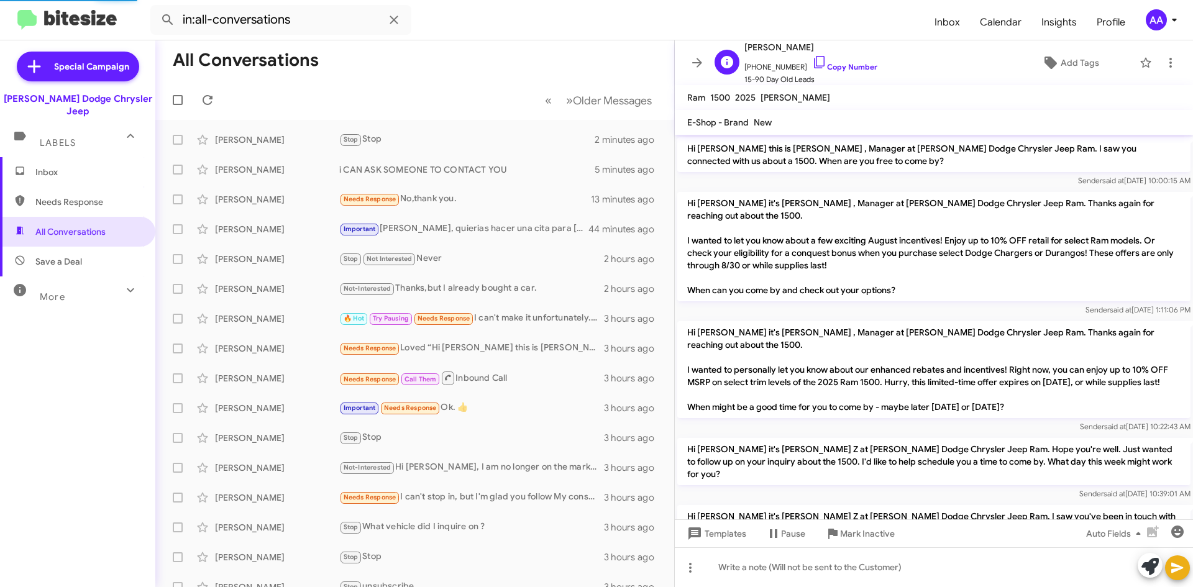
scroll to position [702, 0]
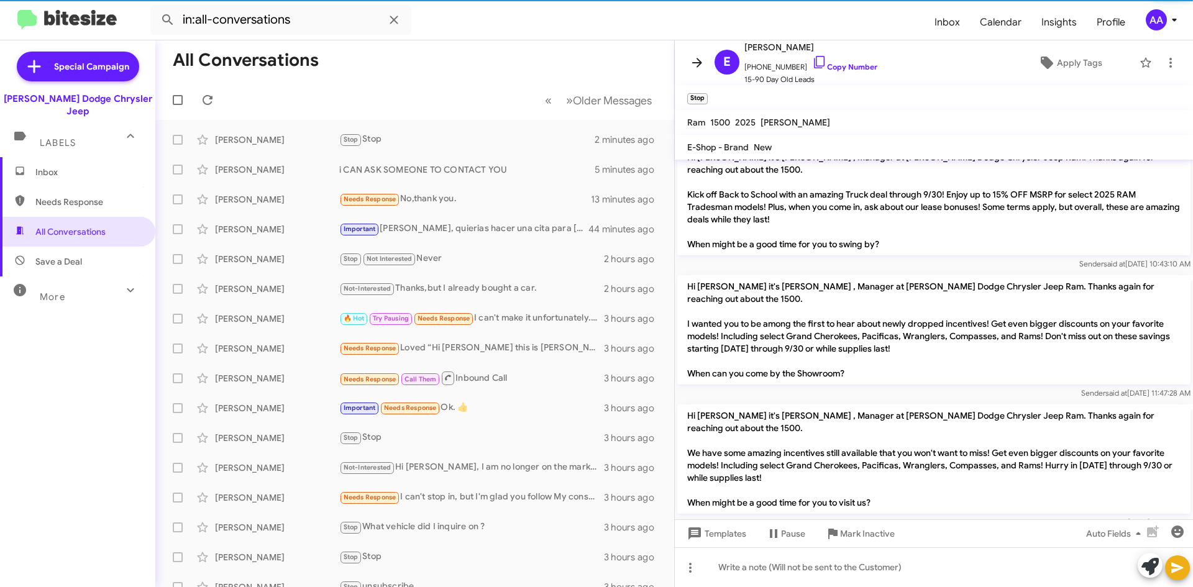
click at [697, 67] on icon at bounding box center [697, 62] width 15 height 15
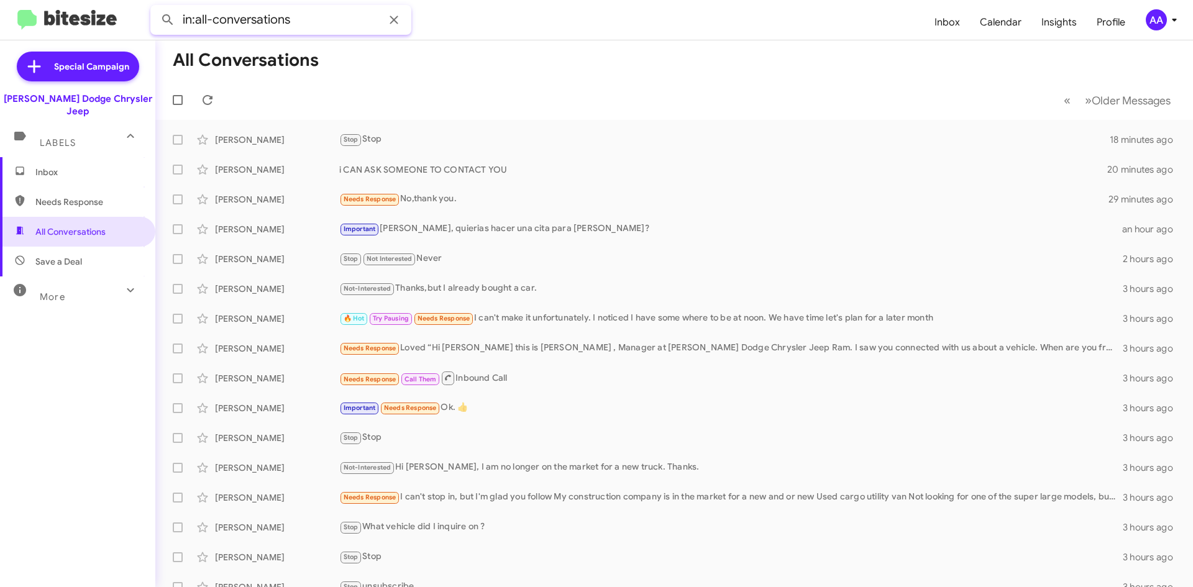
click at [282, 14] on input "in:all-conversations" at bounding box center [280, 20] width 261 height 30
click at [317, 16] on input "in:all-conversations" at bounding box center [280, 20] width 261 height 30
type input "in:all-conversations MURAT"
click at [155, 7] on button at bounding box center [167, 19] width 25 height 25
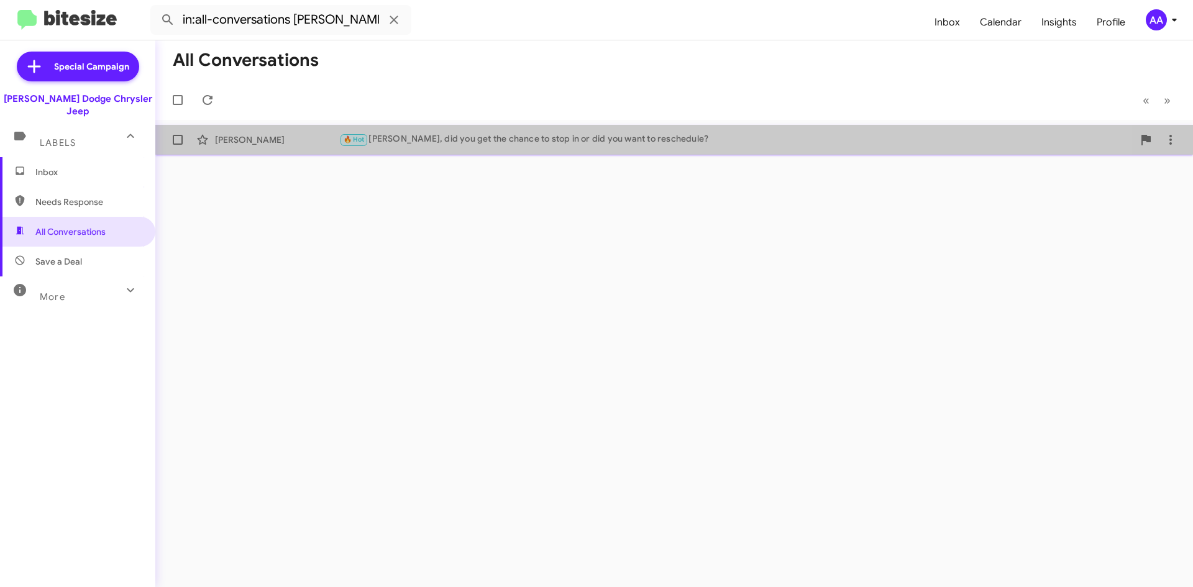
click at [453, 132] on div "🔥 Hot Murat, did you get the chance to stop in or did you want to reschedule?" at bounding box center [736, 139] width 794 height 14
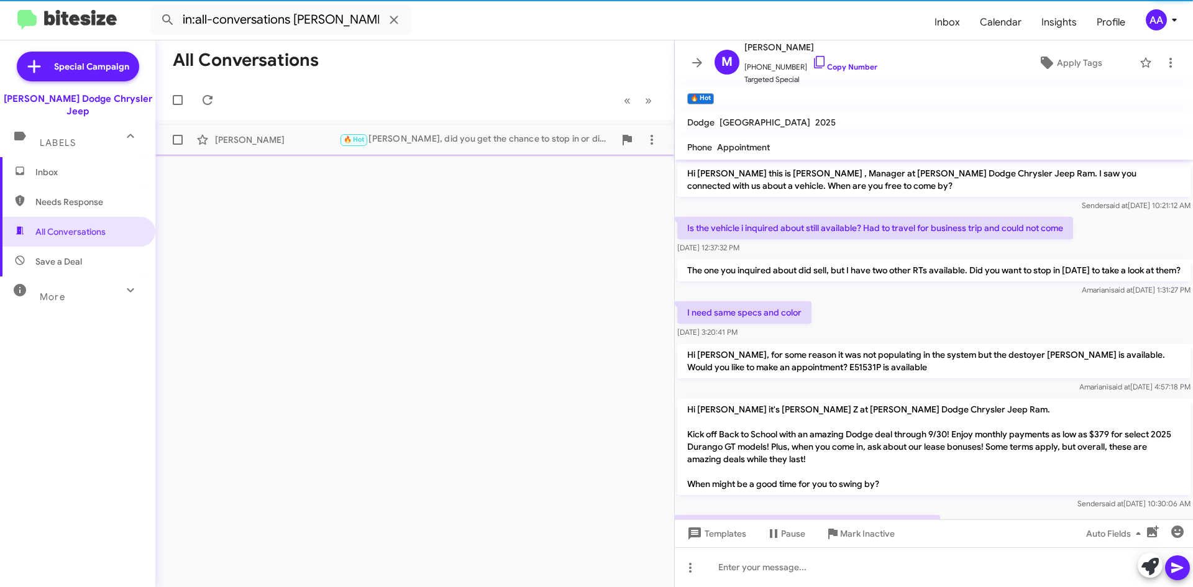
scroll to position [173, 0]
